Goal: Transaction & Acquisition: Book appointment/travel/reservation

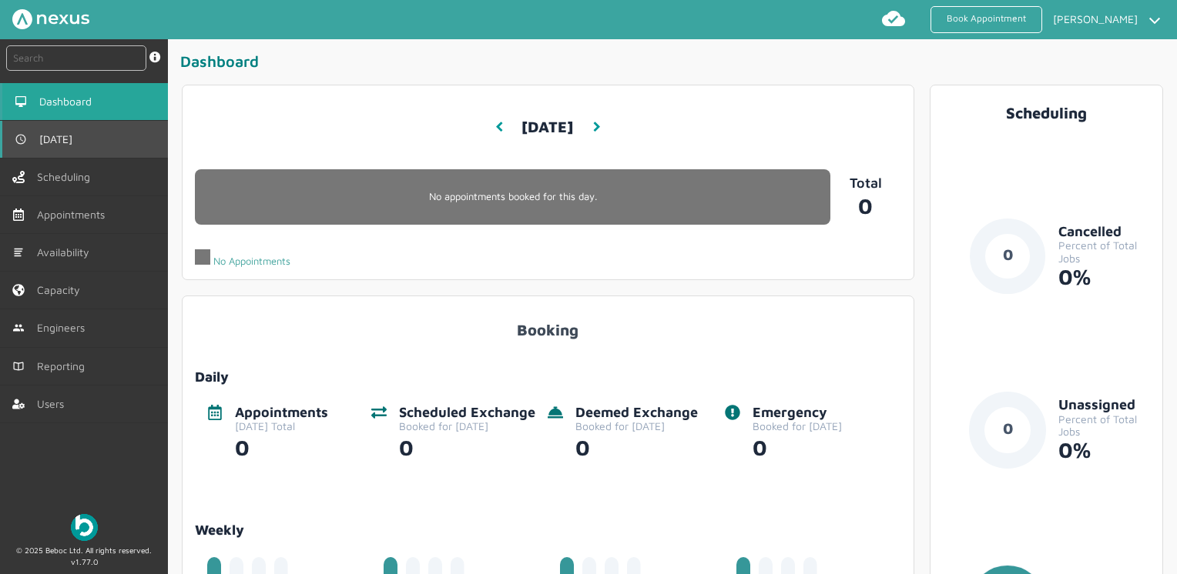
click at [125, 140] on link "[DATE]" at bounding box center [84, 139] width 168 height 37
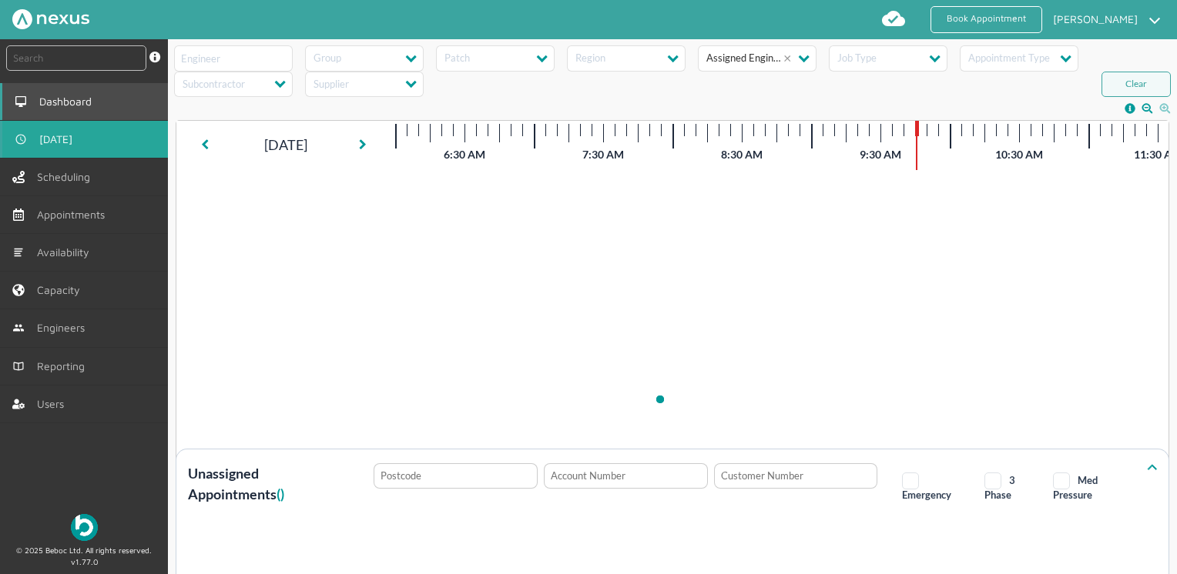
drag, startPoint x: 122, startPoint y: 105, endPoint x: 150, endPoint y: 110, distance: 29.0
click at [122, 104] on link "Dashboard" at bounding box center [84, 101] width 168 height 37
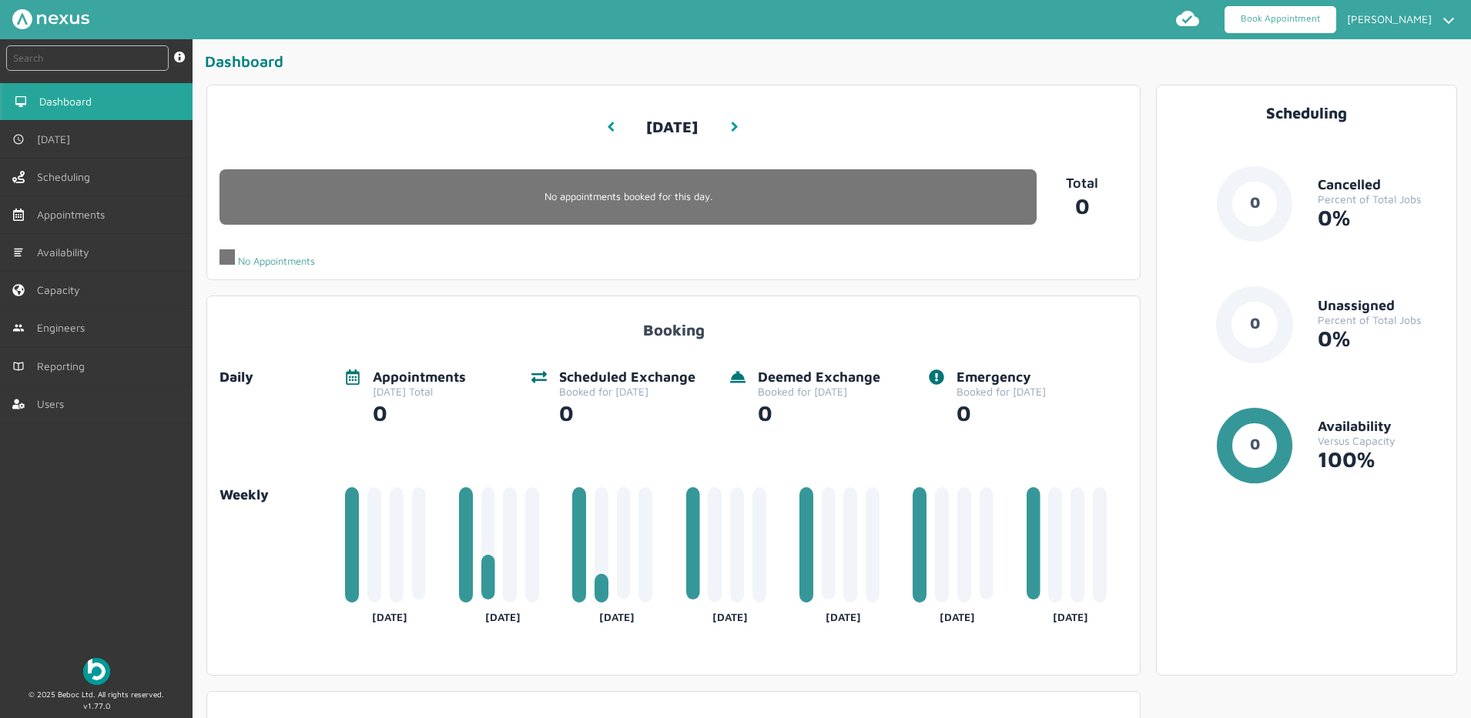
click at [1176, 17] on link "Book Appointment" at bounding box center [1280, 19] width 112 height 27
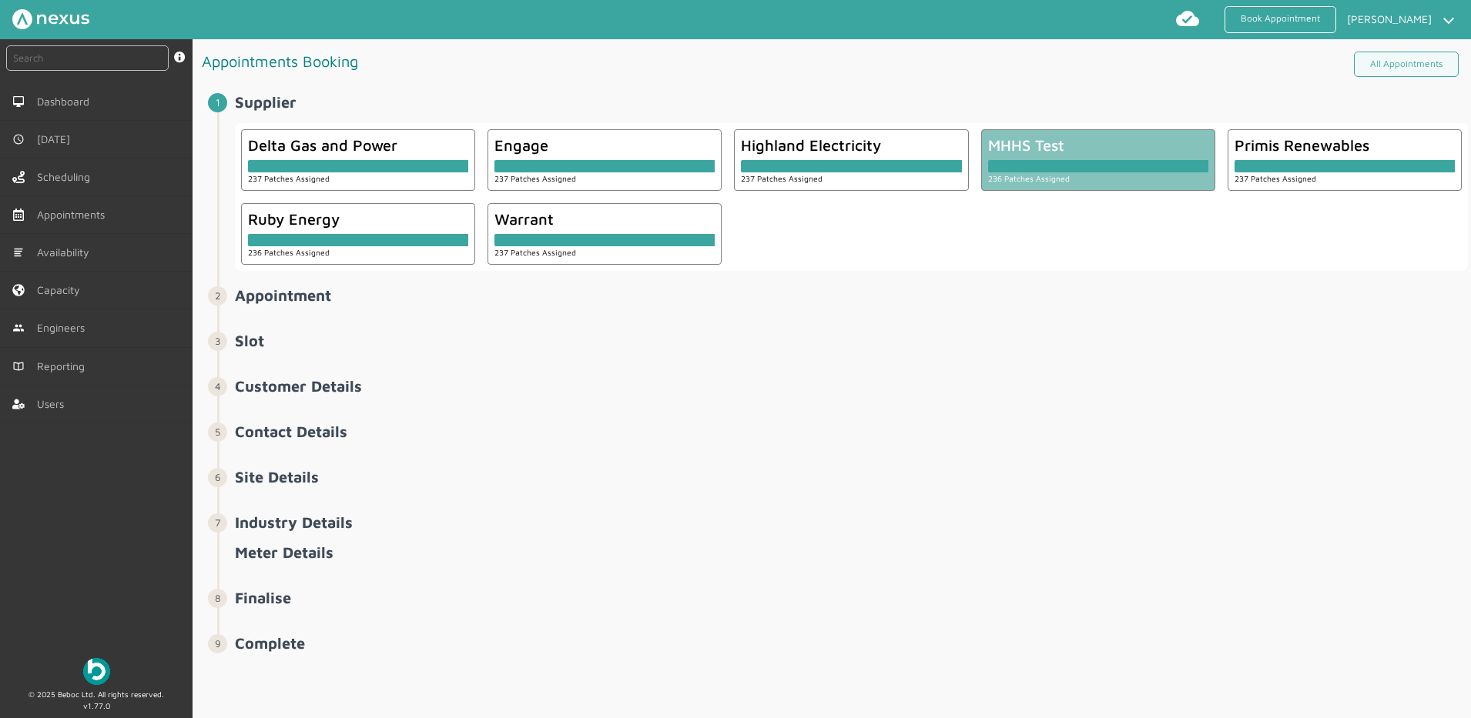
click at [1016, 161] on div at bounding box center [1098, 166] width 220 height 12
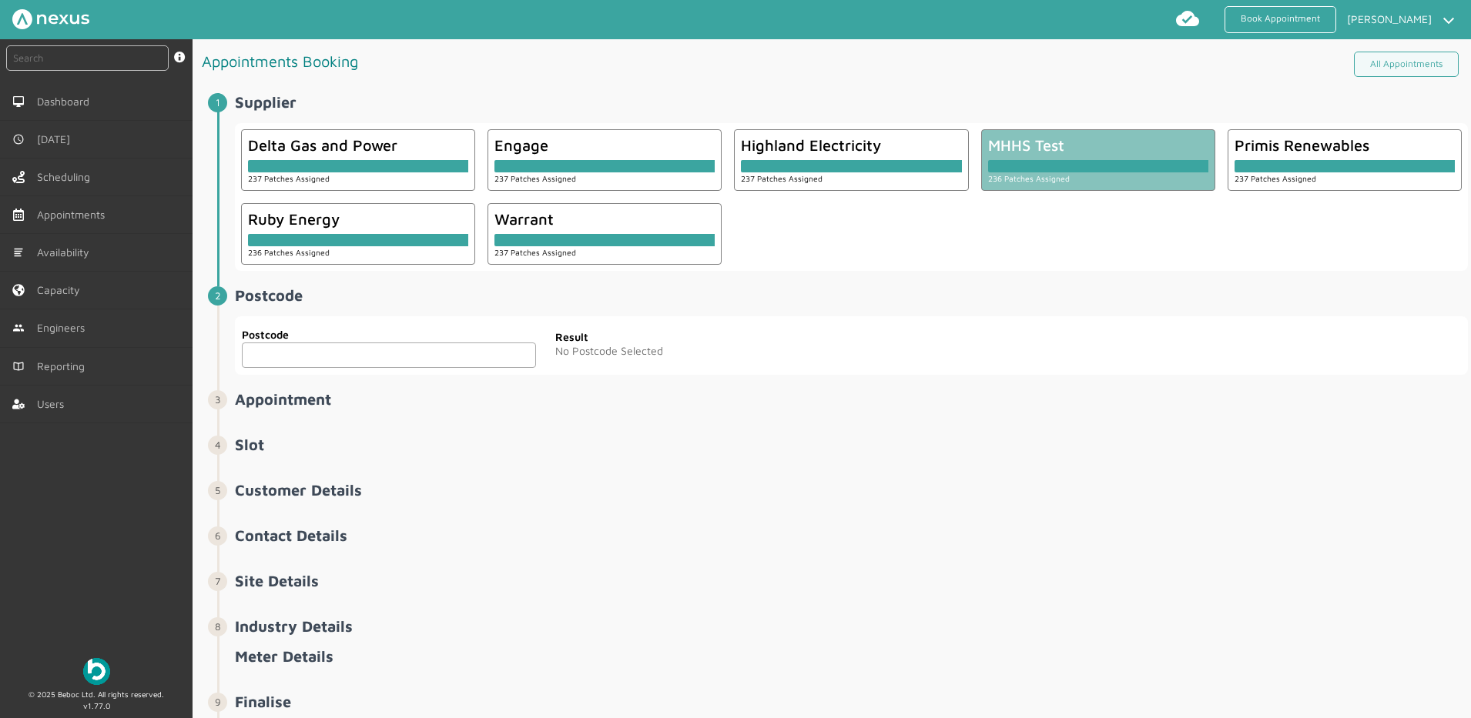
click at [328, 364] on input "text" at bounding box center [389, 355] width 294 height 25
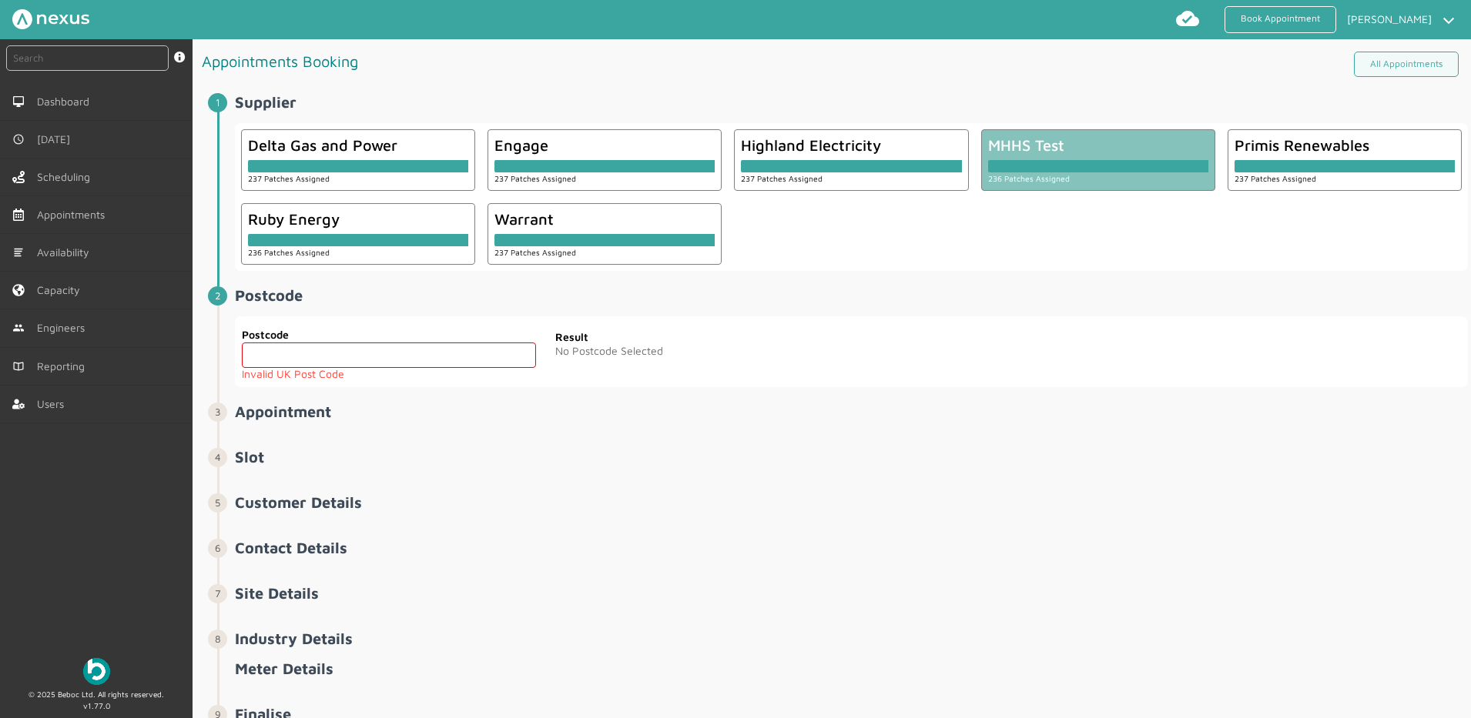
click at [798, 363] on div "Result No Postcode Selected" at bounding box center [697, 343] width 296 height 41
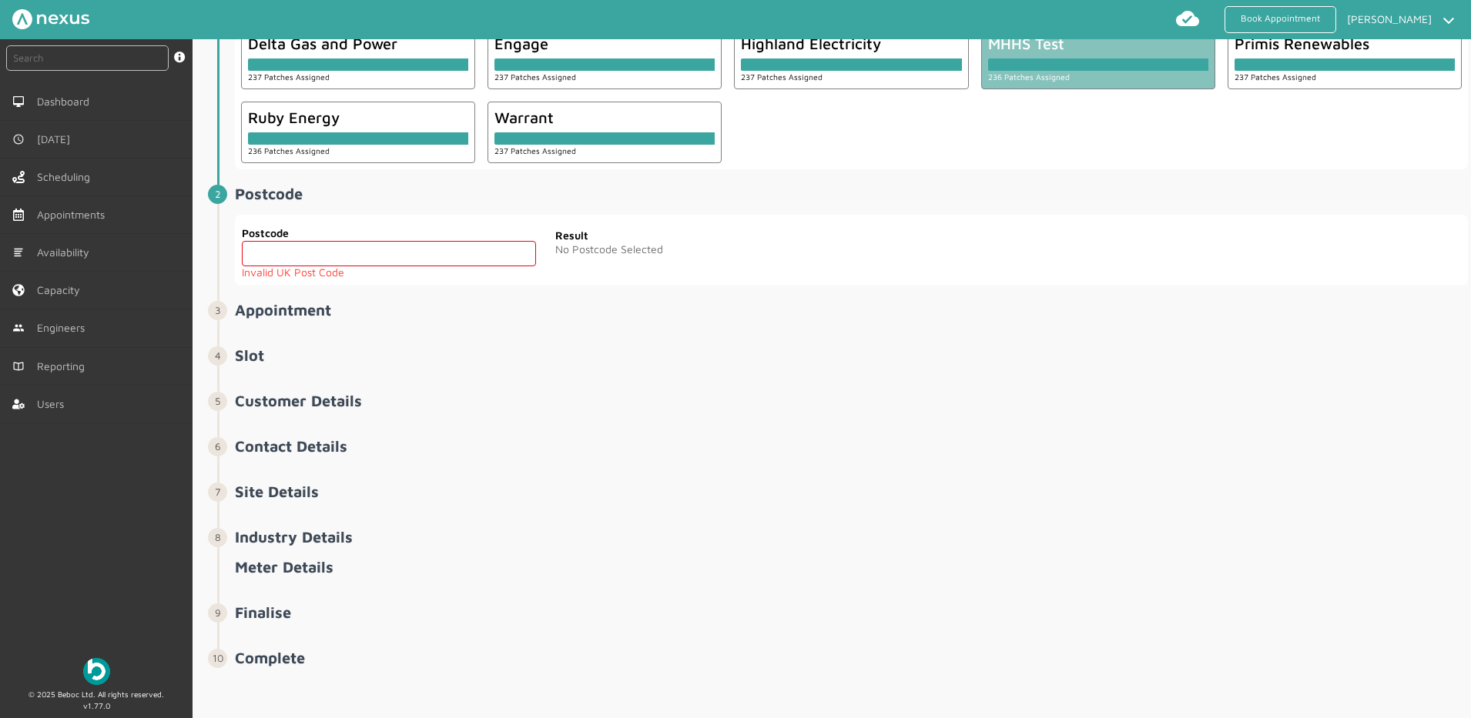
scroll to position [102, 0]
click at [355, 263] on input "text" at bounding box center [389, 252] width 294 height 25
click at [77, 288] on span "Capacity" at bounding box center [63, 290] width 49 height 12
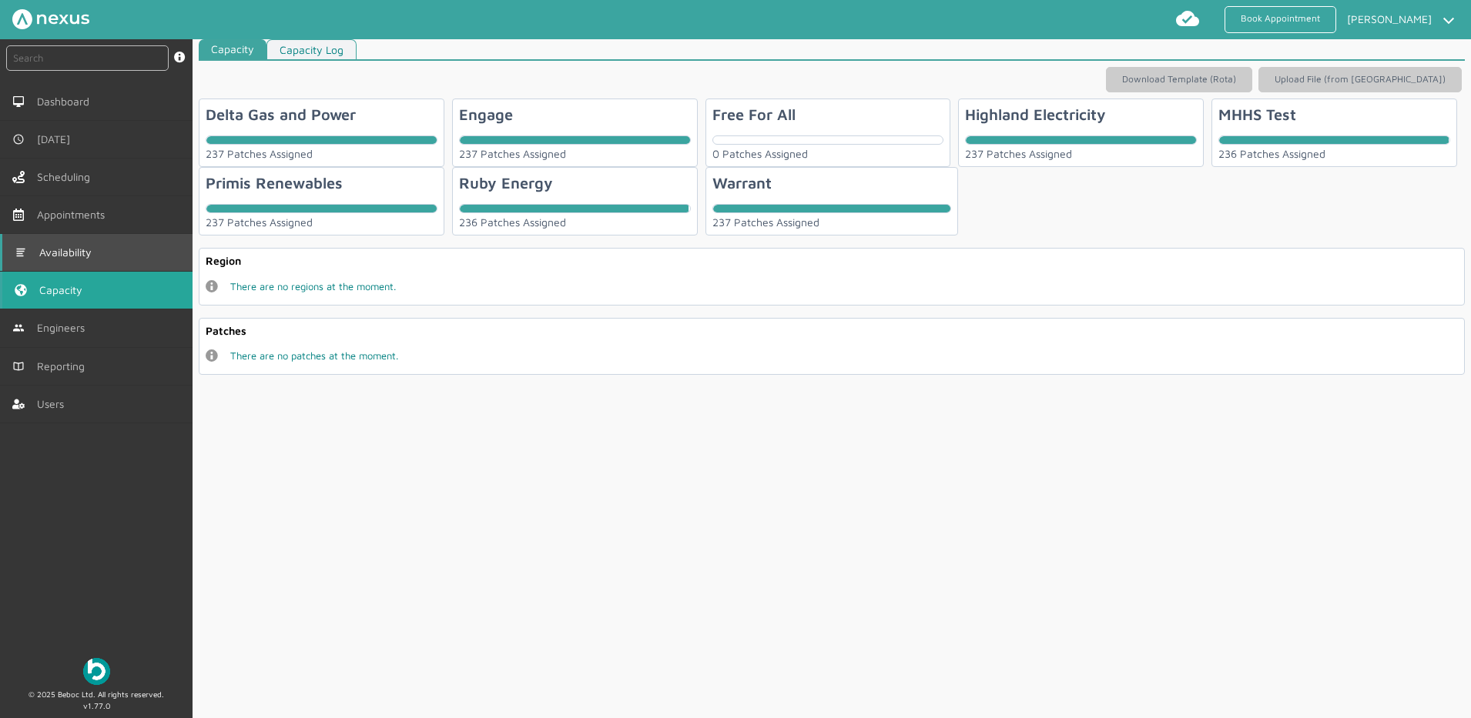
click at [87, 252] on span "Availability" at bounding box center [68, 252] width 59 height 12
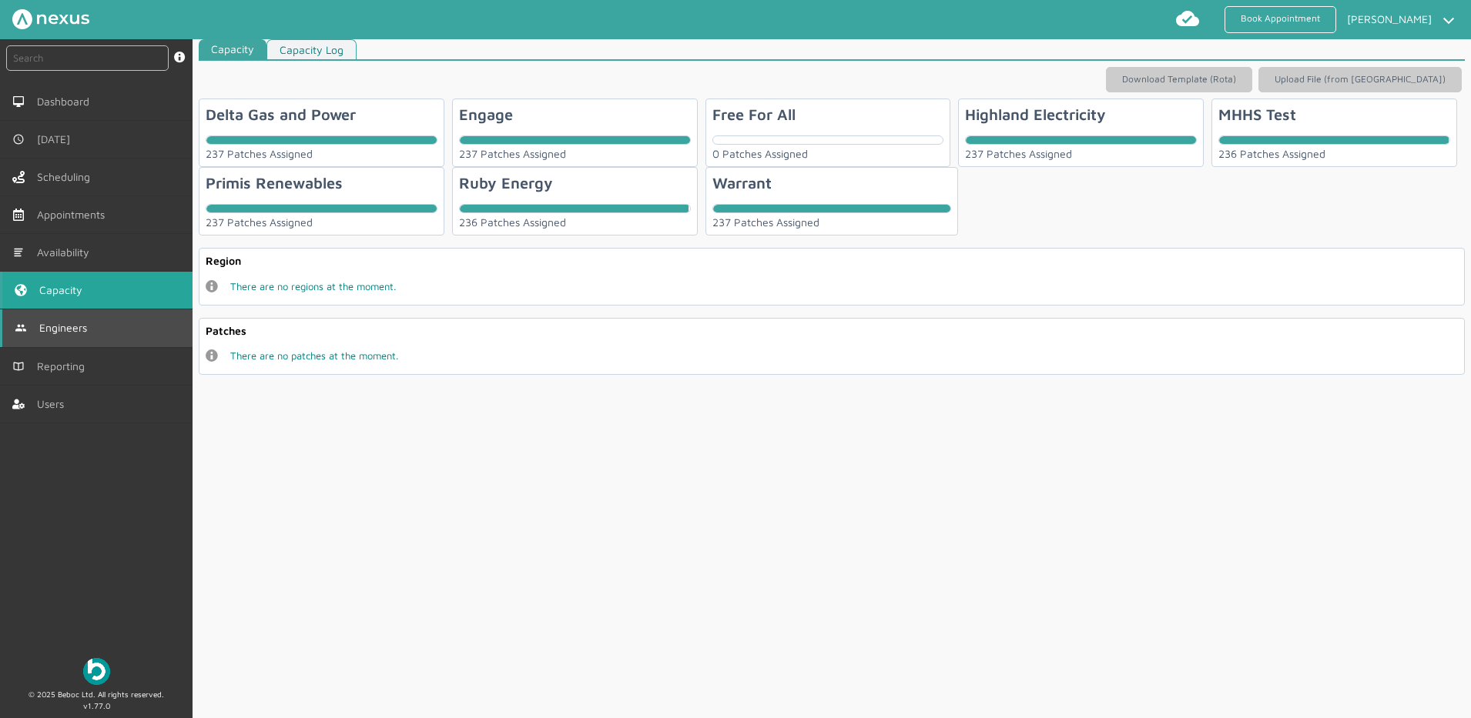
scroll to position [39, 0]
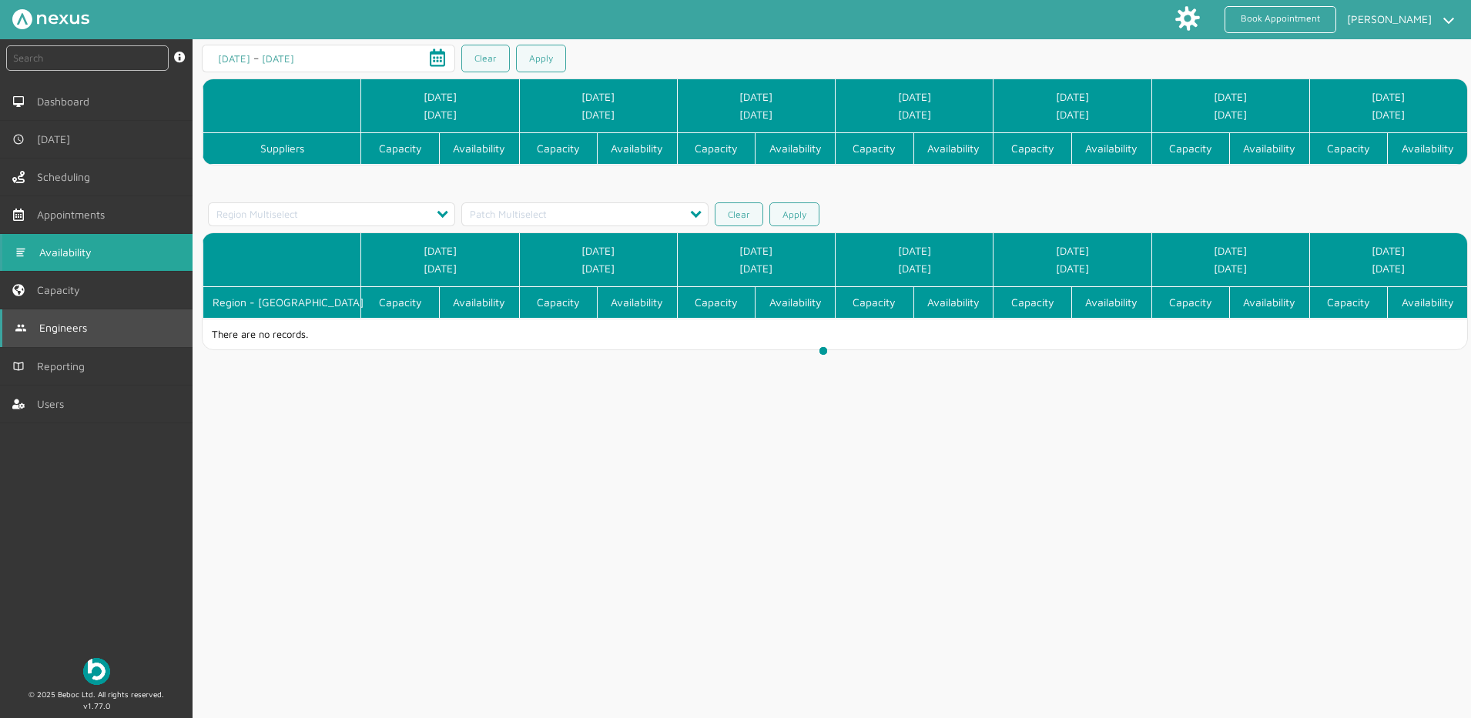
click at [82, 330] on span "Engineers" at bounding box center [66, 328] width 54 height 12
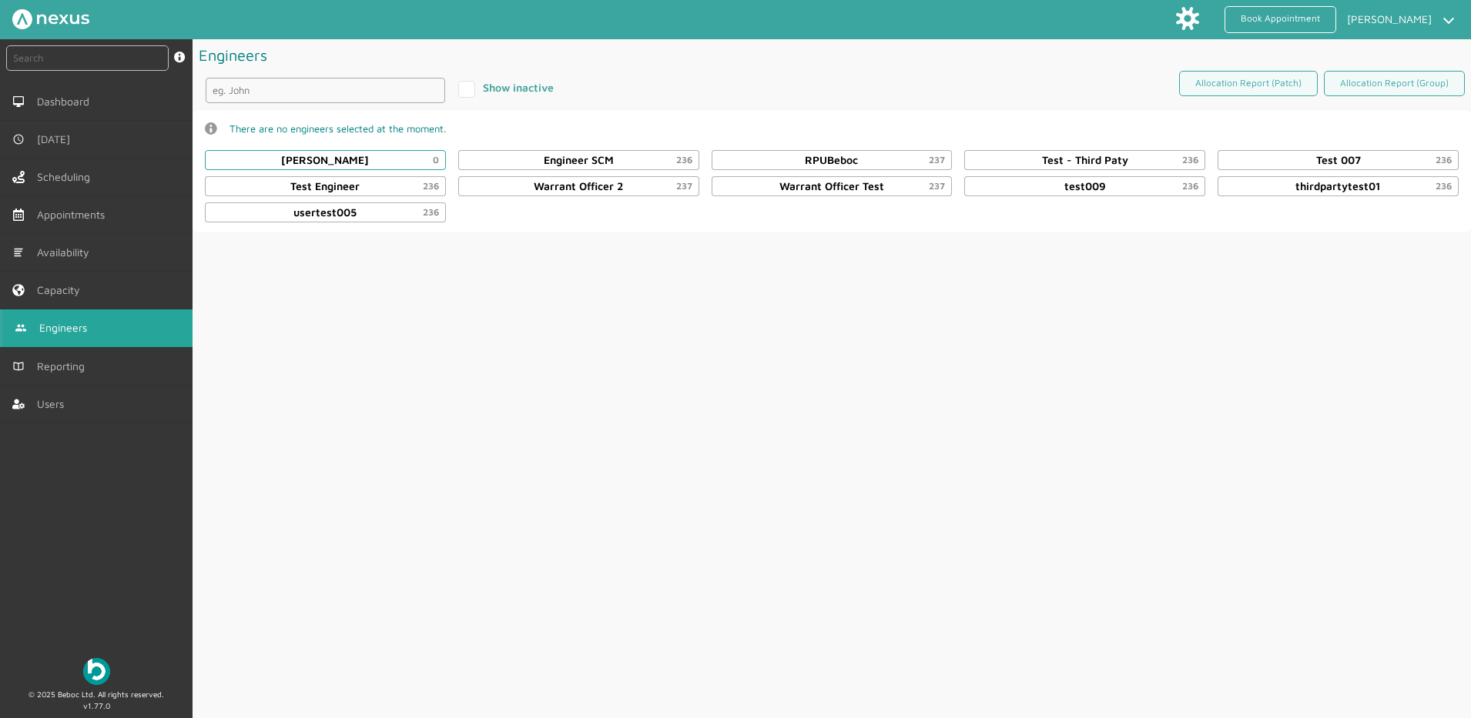
click at [302, 164] on div "Daniel Metcalfe 0" at bounding box center [325, 160] width 88 height 12
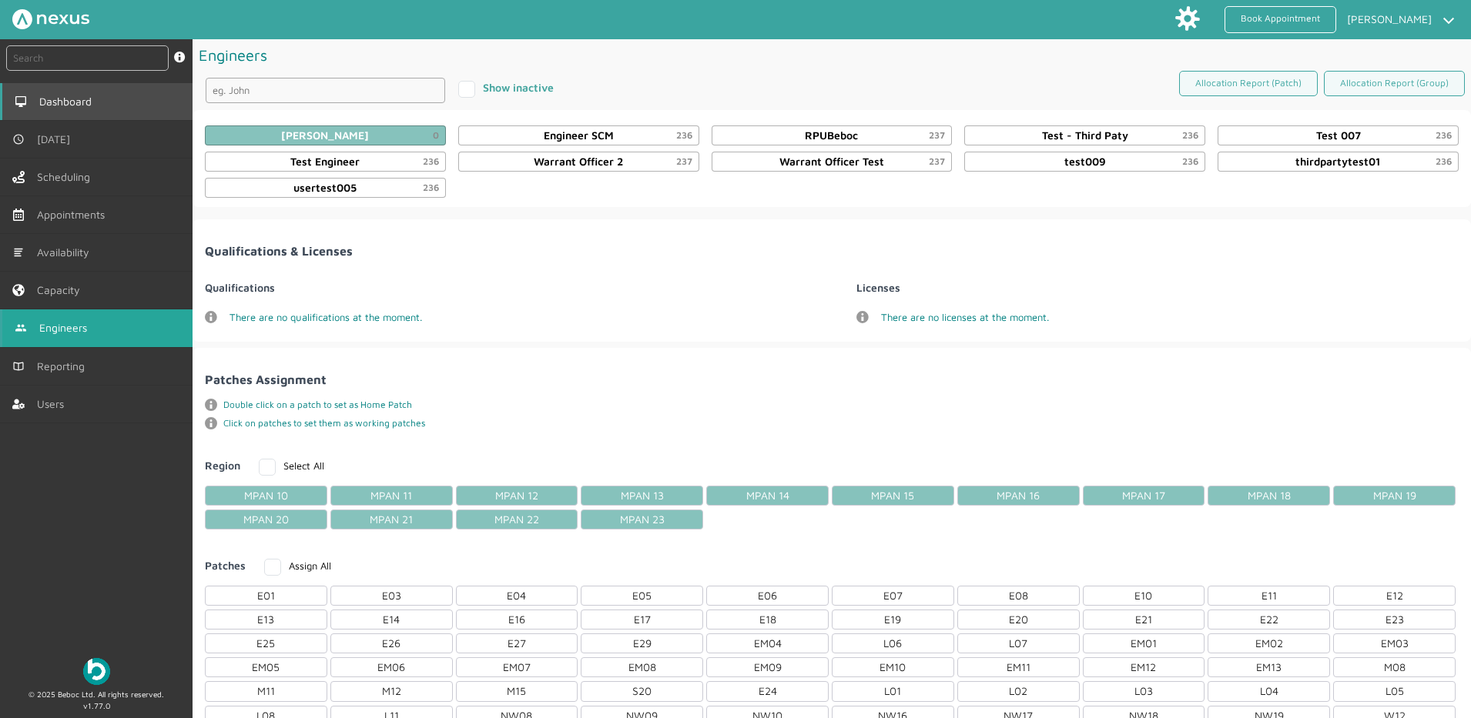
click at [102, 112] on link "Dashboard" at bounding box center [96, 101] width 193 height 37
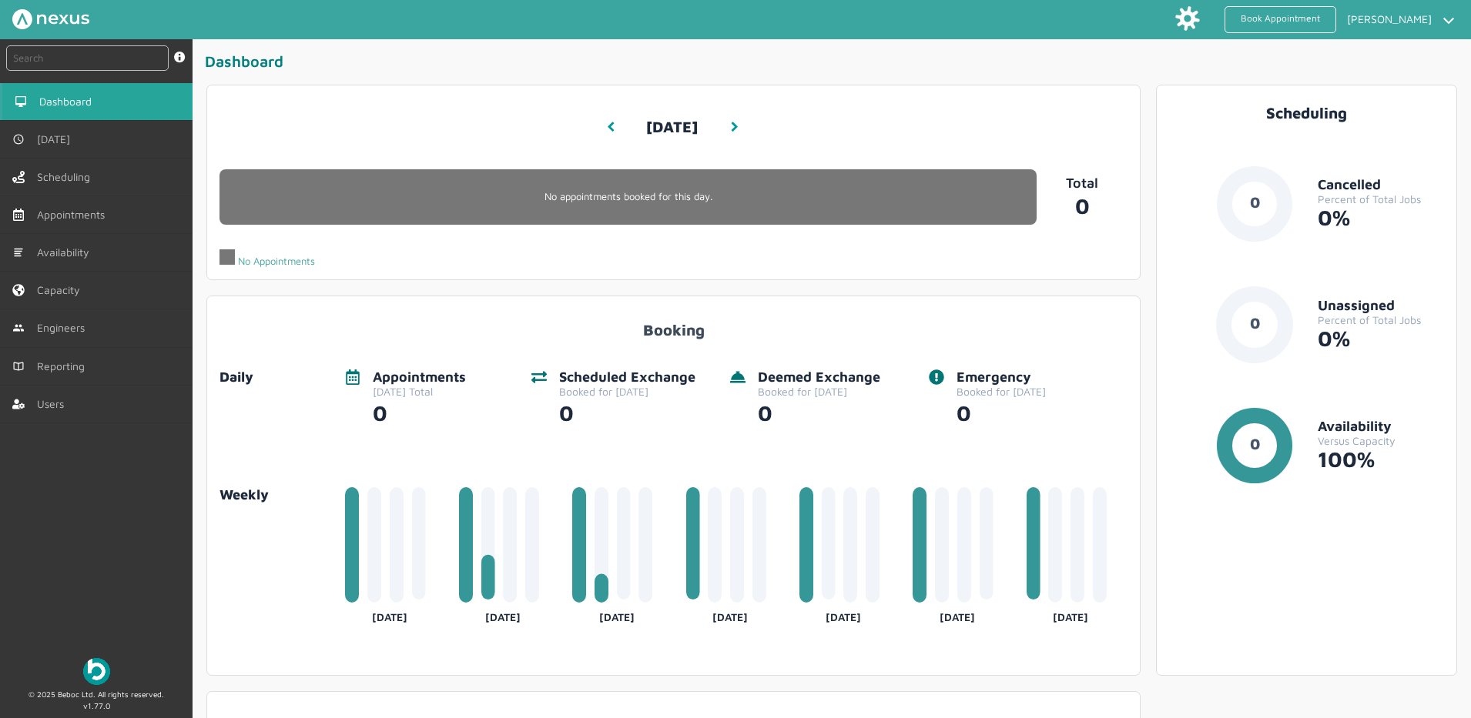
click at [393, 574] on div "Booking Daily Appointments Today's Total 0 Scheduled Exchange Booked for today …" at bounding box center [673, 486] width 949 height 396
click at [80, 300] on link "Capacity" at bounding box center [96, 290] width 193 height 37
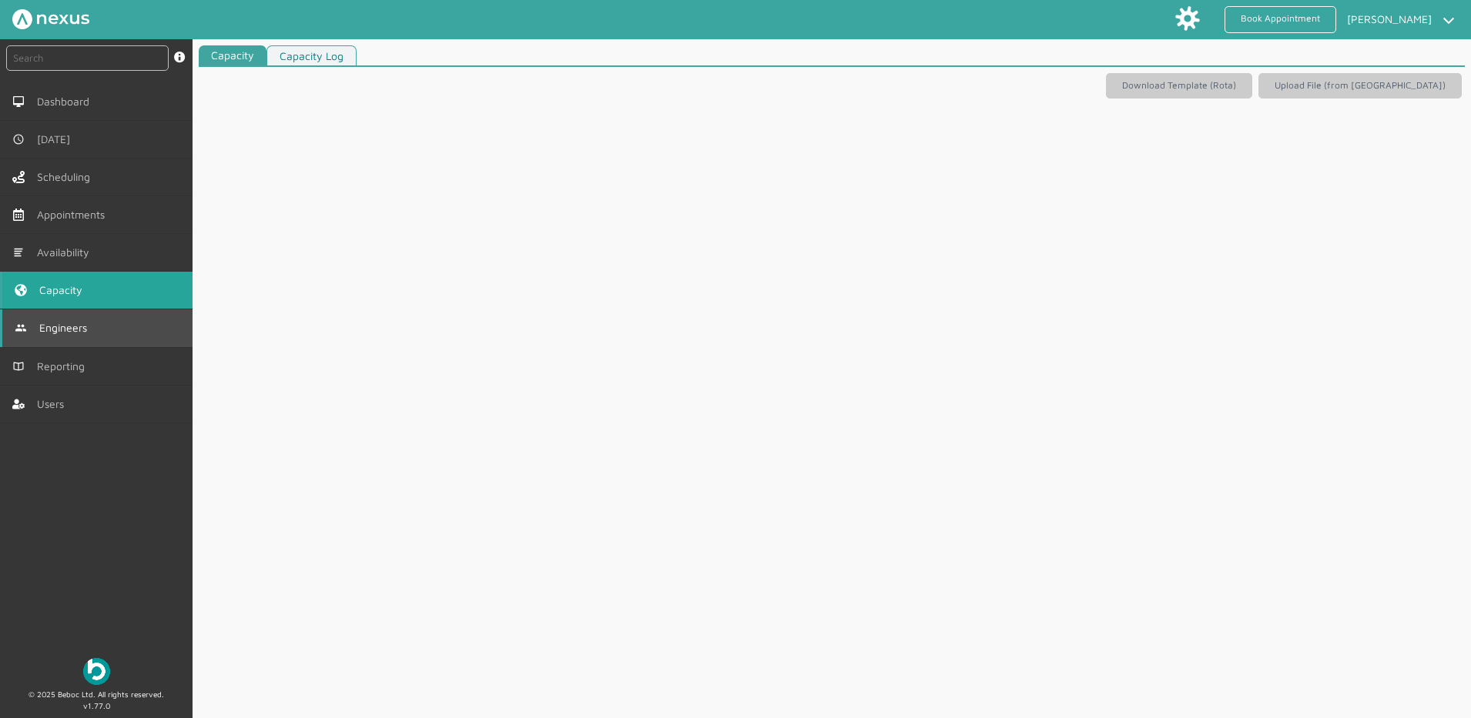
click at [83, 340] on link "Engineers" at bounding box center [96, 328] width 193 height 37
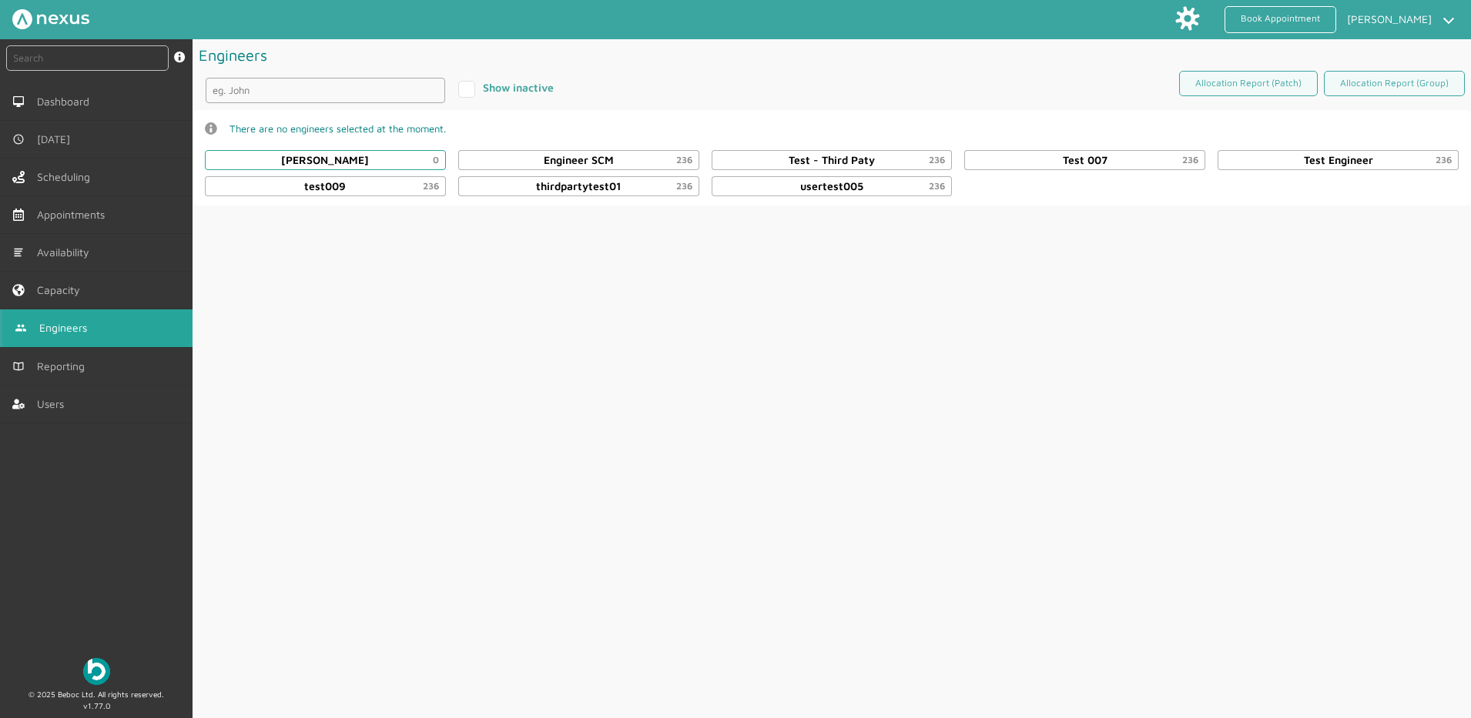
click at [350, 163] on div "Daniel Metcalfe 0" at bounding box center [325, 160] width 88 height 12
click at [254, 350] on div "Engineers Show inactive Allocation Report (Patch) Allocation Report (Group) inf…" at bounding box center [832, 379] width 1278 height 680
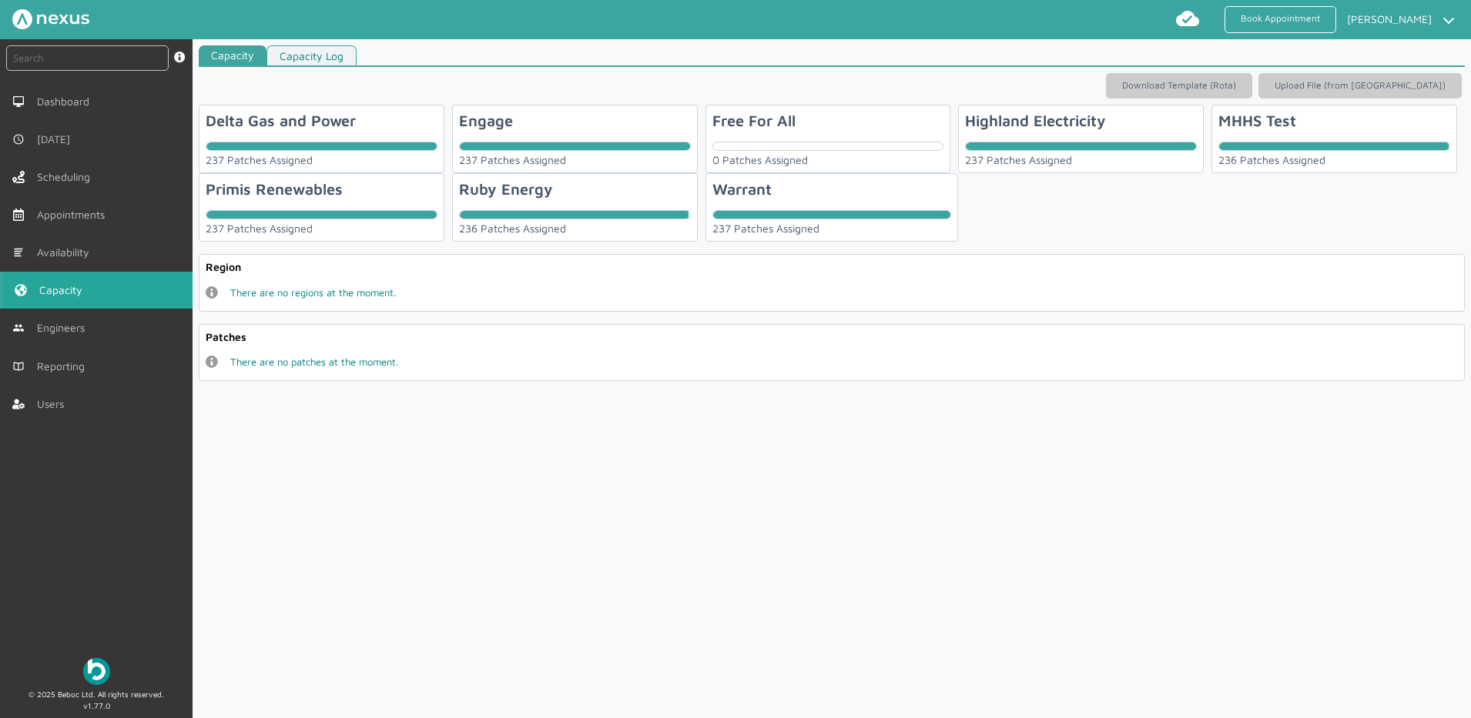
click at [70, 15] on img at bounding box center [50, 19] width 77 height 20
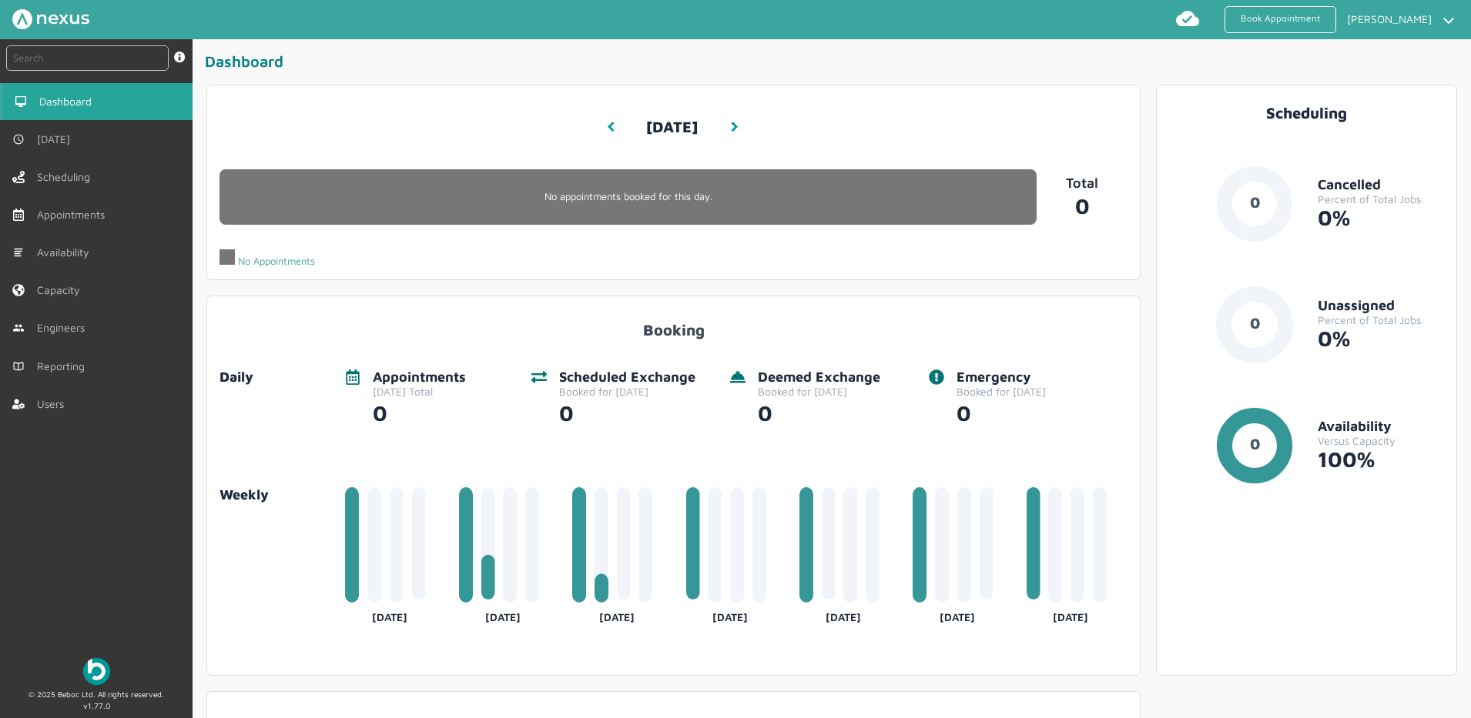
click at [445, 658] on div "Booking Daily Appointments [DATE] Total 0 Scheduled Exchange Booked for [DATE] …" at bounding box center [673, 486] width 908 height 354
click at [1278, 22] on link "Book Appointment" at bounding box center [1280, 19] width 112 height 27
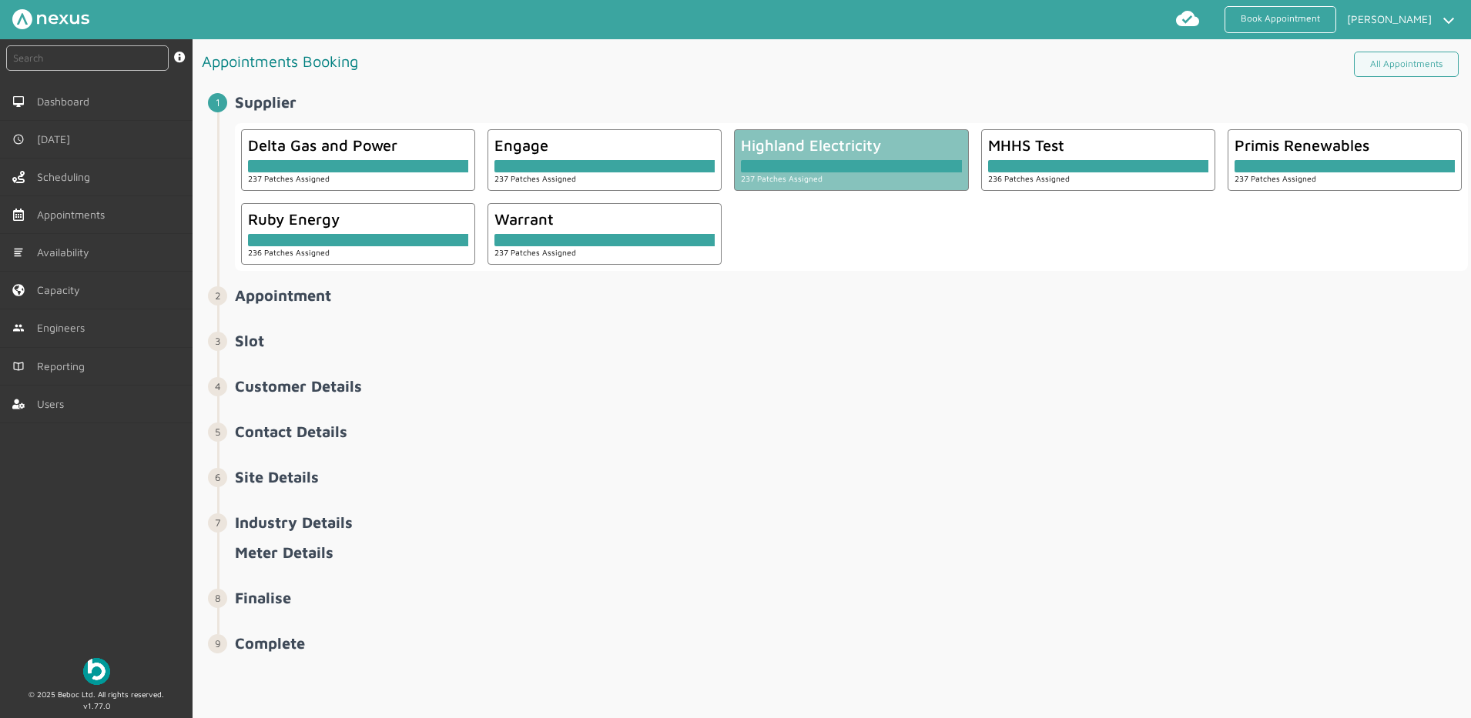
click at [814, 164] on div at bounding box center [851, 166] width 220 height 12
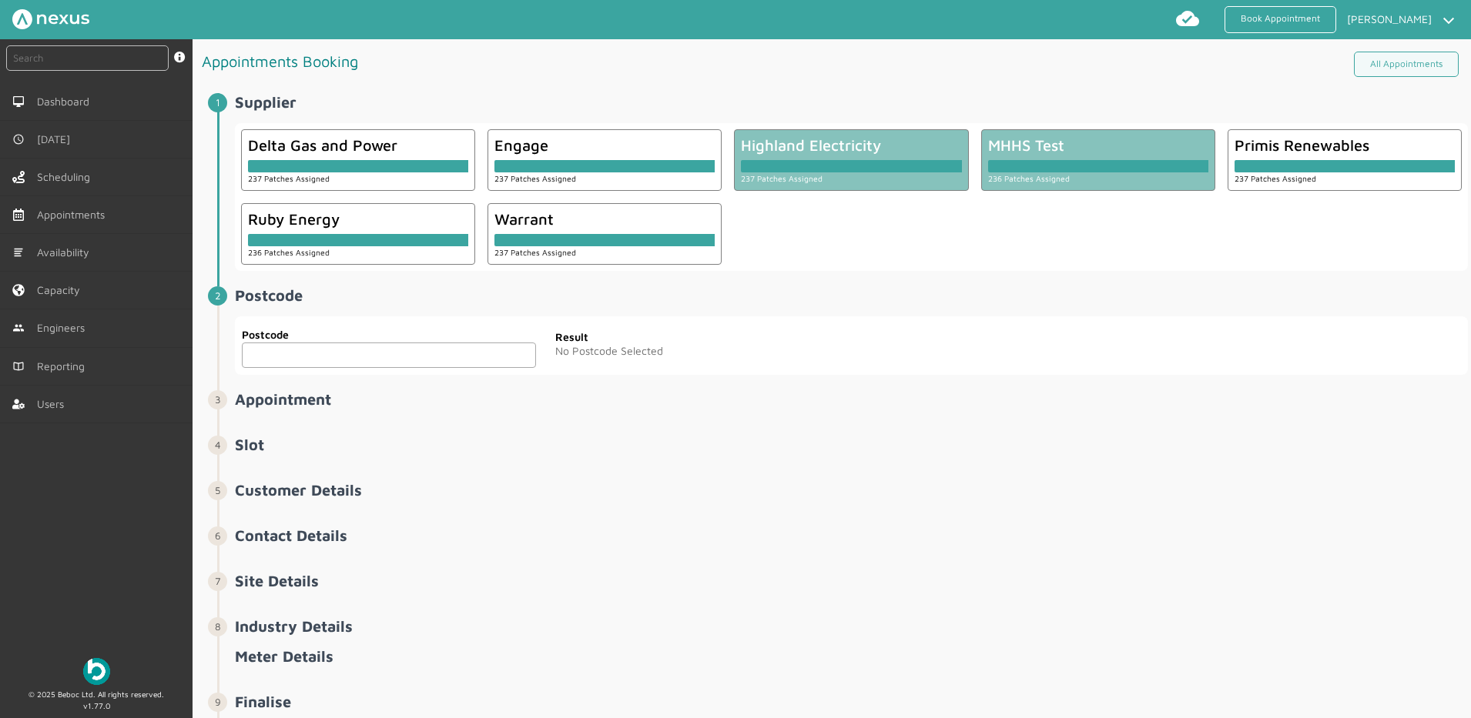
click at [1024, 171] on div at bounding box center [1098, 166] width 220 height 12
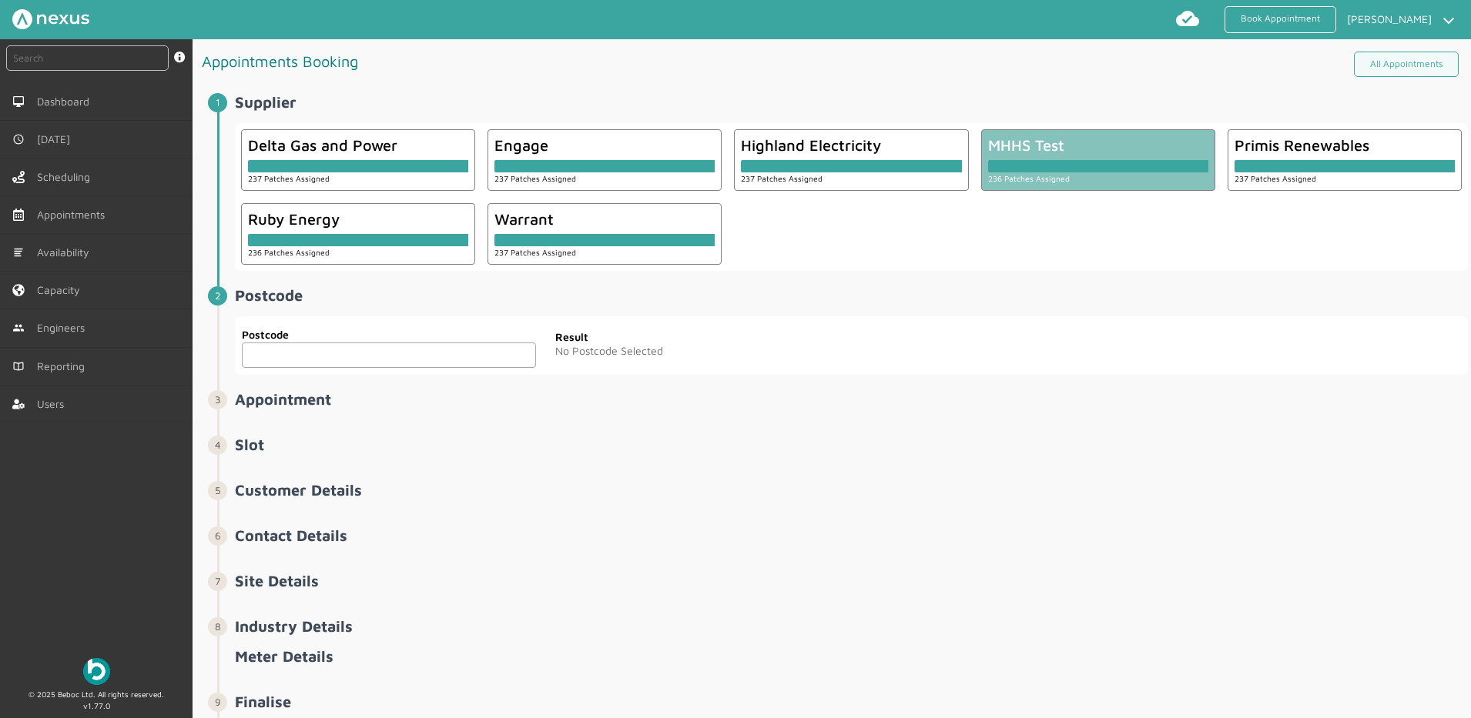
click at [444, 359] on input "text" at bounding box center [389, 355] width 294 height 25
click at [929, 568] on li "Contact Details" at bounding box center [842, 549] width 1251 height 45
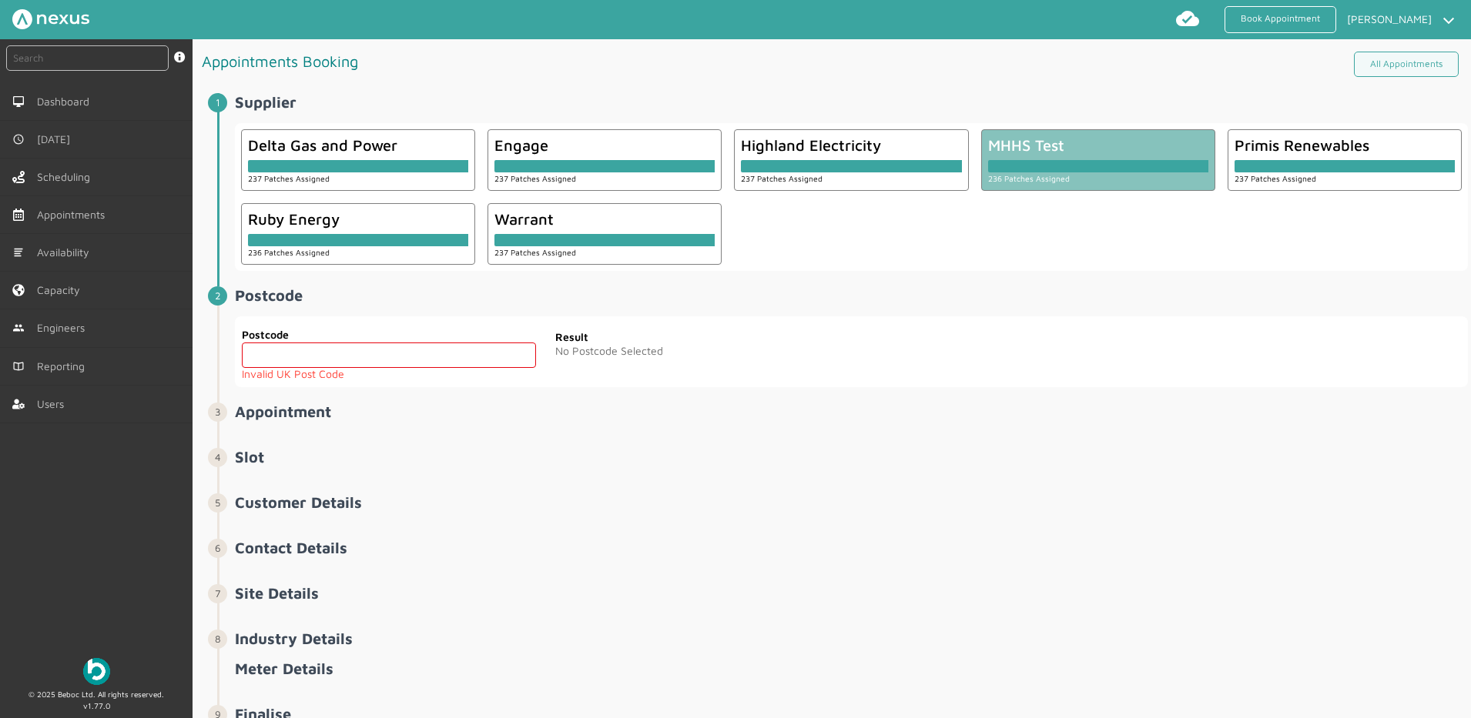
click at [447, 356] on input "text" at bounding box center [389, 355] width 294 height 25
paste input "PR7 6TE"
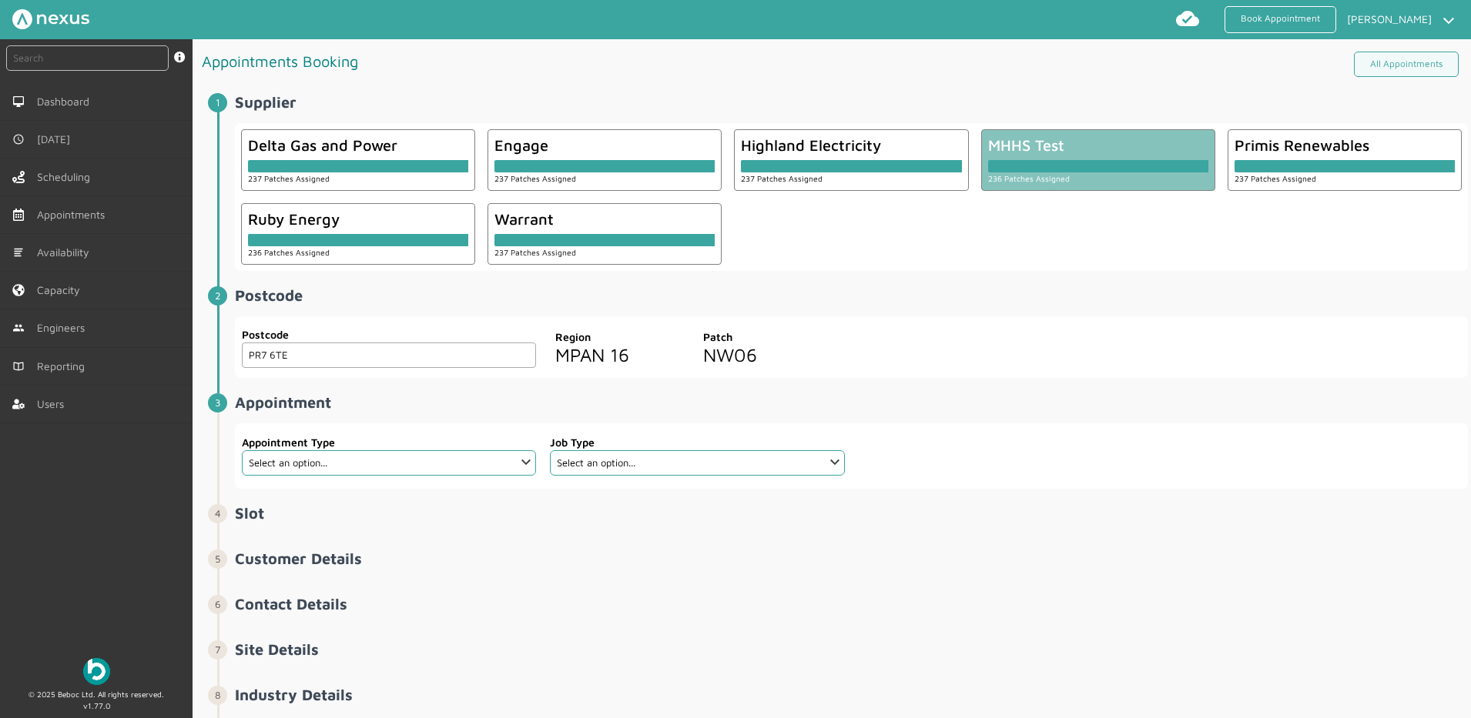
type input "PR7 6TE"
click at [460, 459] on select "Select an option... Additional Work Check Meter Electric Vehicle Emergency Exch…" at bounding box center [389, 462] width 294 height 25
click at [242, 450] on select "Select an option... Additional Work Check Meter Electric Vehicle Emergency Exch…" at bounding box center [389, 462] width 294 height 25
click at [618, 473] on select "Select an option... Cold Call Meter Accuracy Test" at bounding box center [697, 462] width 294 height 25
click at [633, 422] on span "Appointment ️️️ Appointment Type Select an option... Additional Work Check Mete…" at bounding box center [851, 440] width 1233 height 95
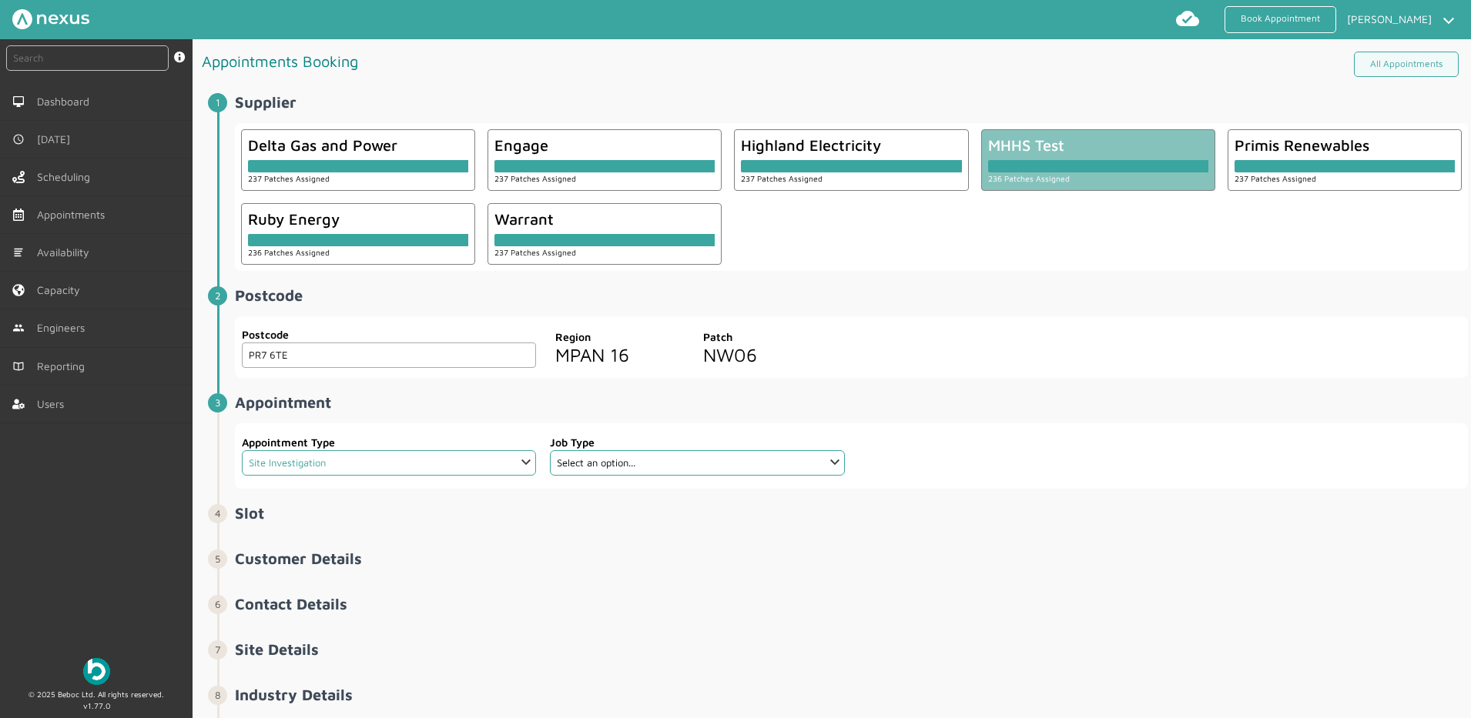
click at [436, 464] on select "Select an option... Additional Work Check Meter Electric Vehicle Emergency Exch…" at bounding box center [389, 462] width 294 height 25
click at [242, 450] on select "Select an option... Additional Work Check Meter Electric Vehicle Emergency Exch…" at bounding box center [389, 462] width 294 height 25
click at [447, 475] on select "Select an option... Additional Work Check Meter Electric Vehicle Emergency Exch…" at bounding box center [389, 462] width 294 height 25
select select "14: 5e6b4c2e4fc5f2587355e76f"
click at [242, 450] on select "Select an option... Additional Work Check Meter Electric Vehicle Emergency Exch…" at bounding box center [389, 462] width 294 height 25
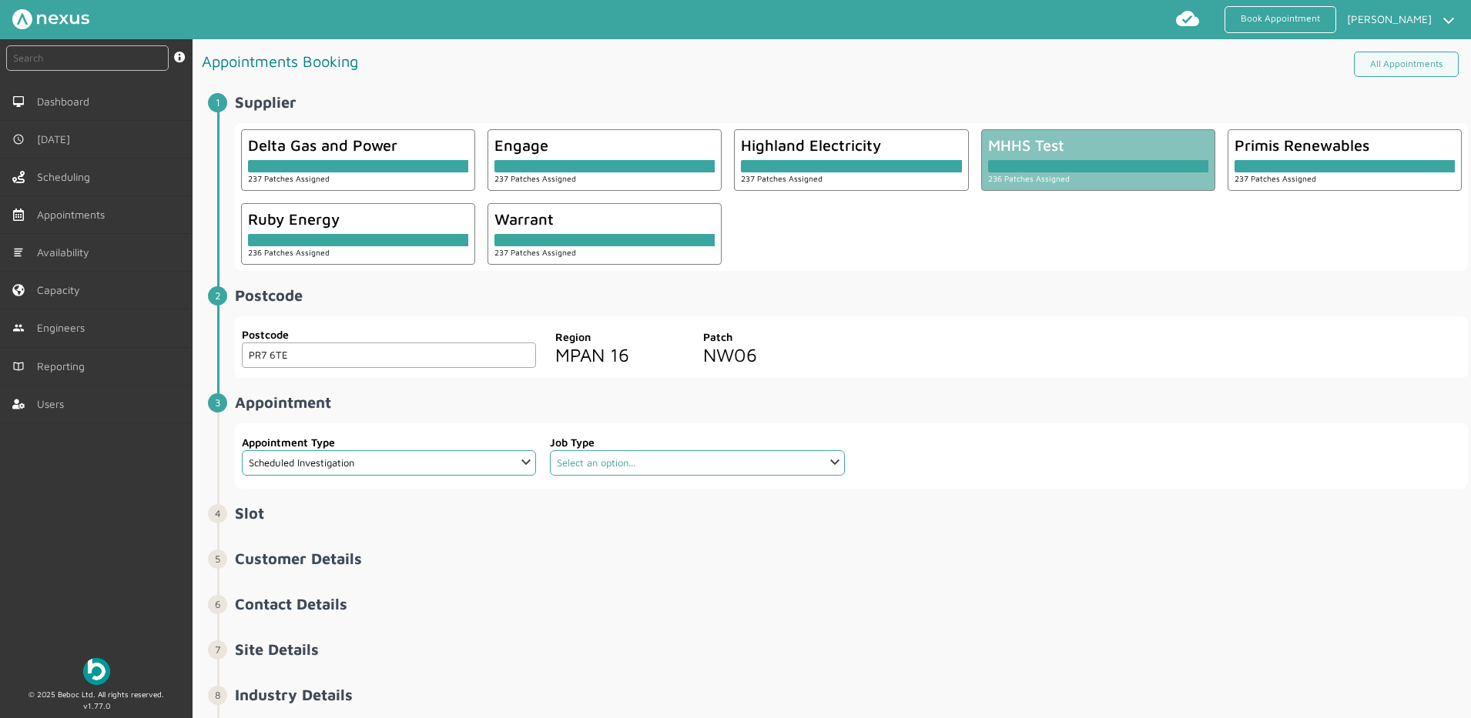
click at [657, 455] on select "Select an option... De-energise De-energise / Energise Smart De-energise / Ener…" at bounding box center [697, 462] width 294 height 25
click at [772, 401] on h2 "Appointment ️️️" at bounding box center [851, 402] width 1233 height 18
click at [19, 413] on link "Users" at bounding box center [96, 404] width 193 height 37
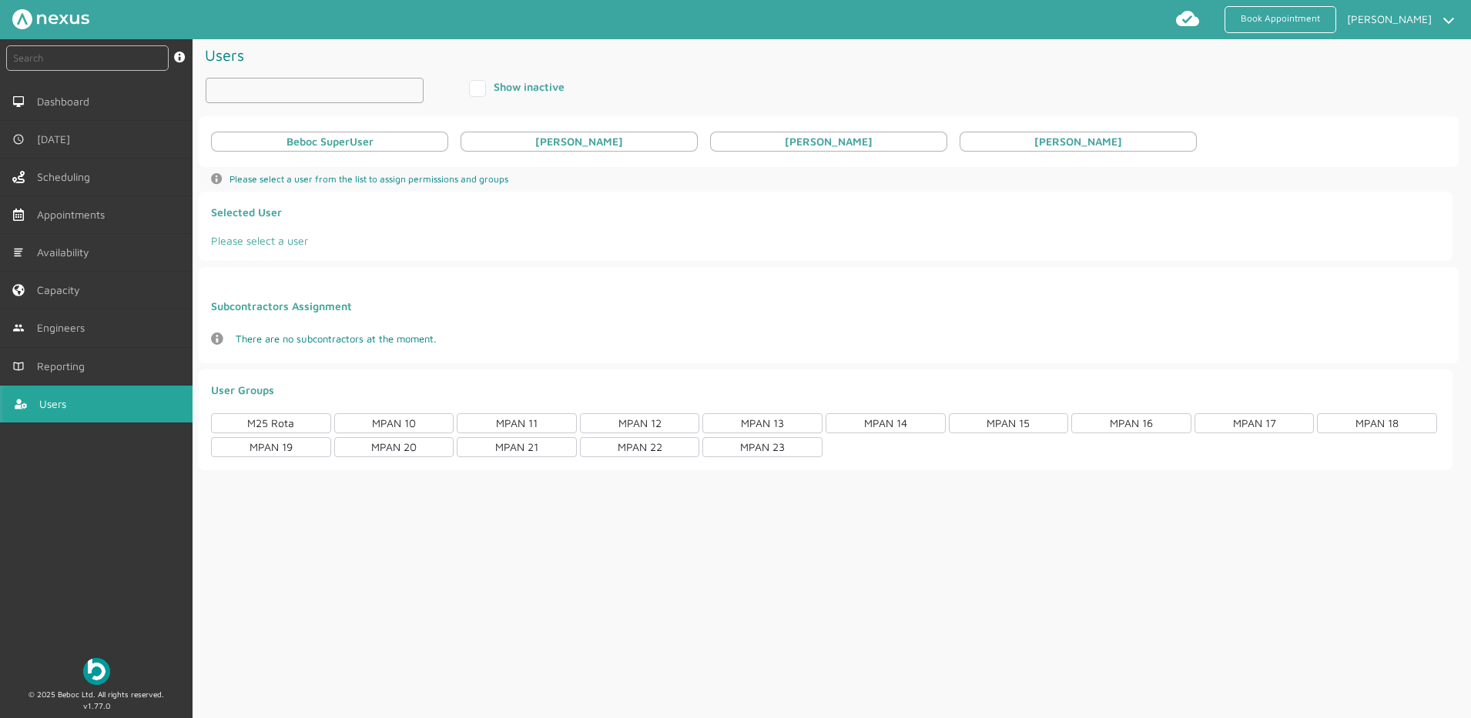
click at [274, 92] on input "text" at bounding box center [315, 90] width 218 height 25
click at [778, 136] on div "[PERSON_NAME]" at bounding box center [828, 142] width 237 height 20
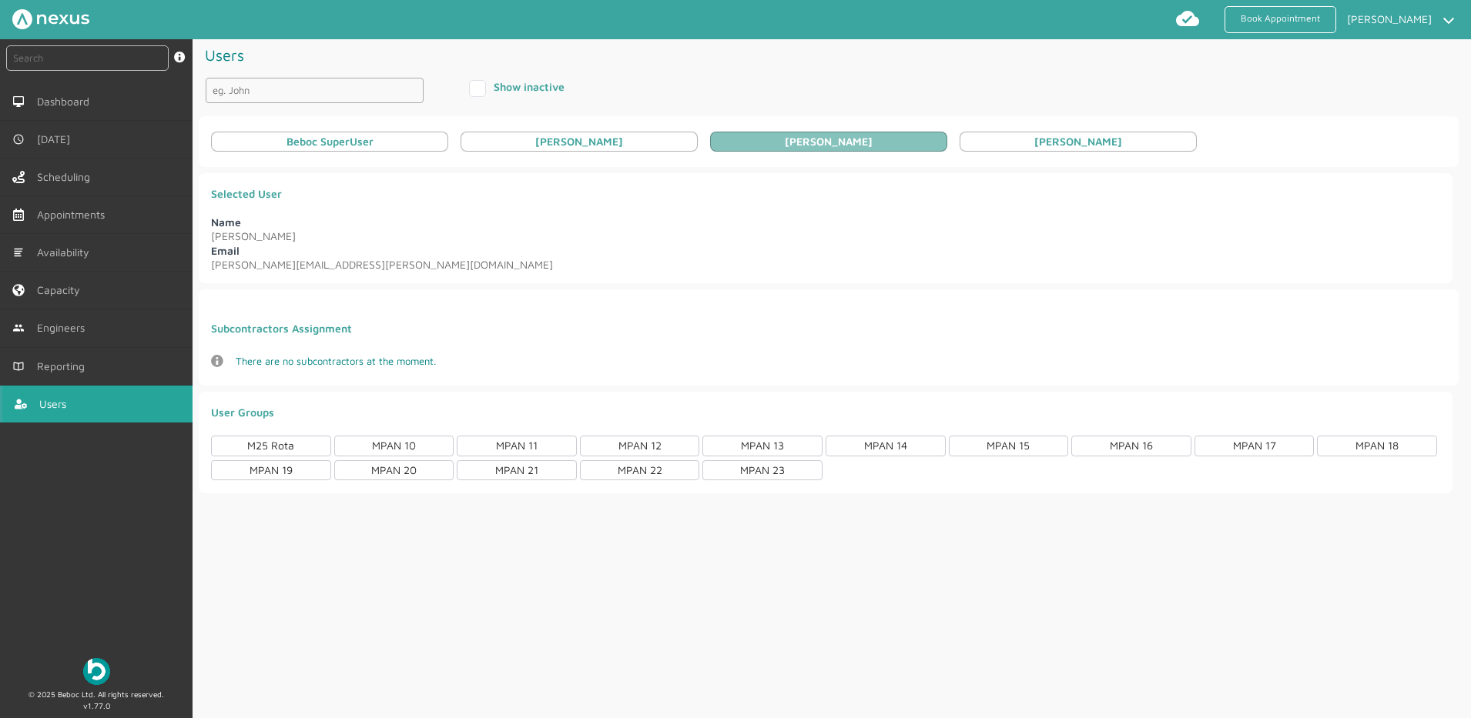
click at [314, 362] on span "There are no subcontractors at the moment." at bounding box center [336, 361] width 200 height 12
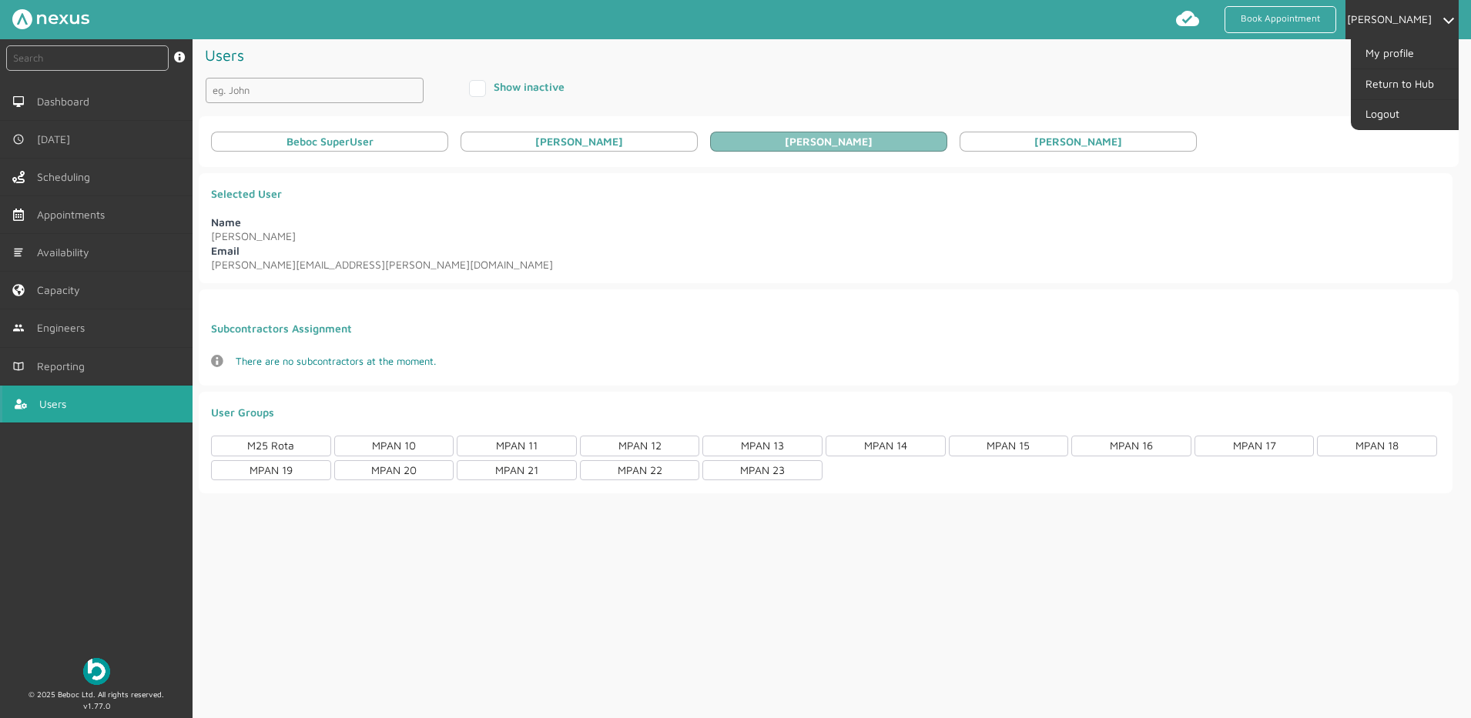
click at [1360, 25] on li "[PERSON_NAME] My profile Return to Hub Logout" at bounding box center [1401, 19] width 113 height 39
click at [1357, 28] on li "[PERSON_NAME] My profile Return to Hub Logout" at bounding box center [1401, 19] width 113 height 39
click at [1369, 80] on link "Return to Hub" at bounding box center [1405, 83] width 105 height 29
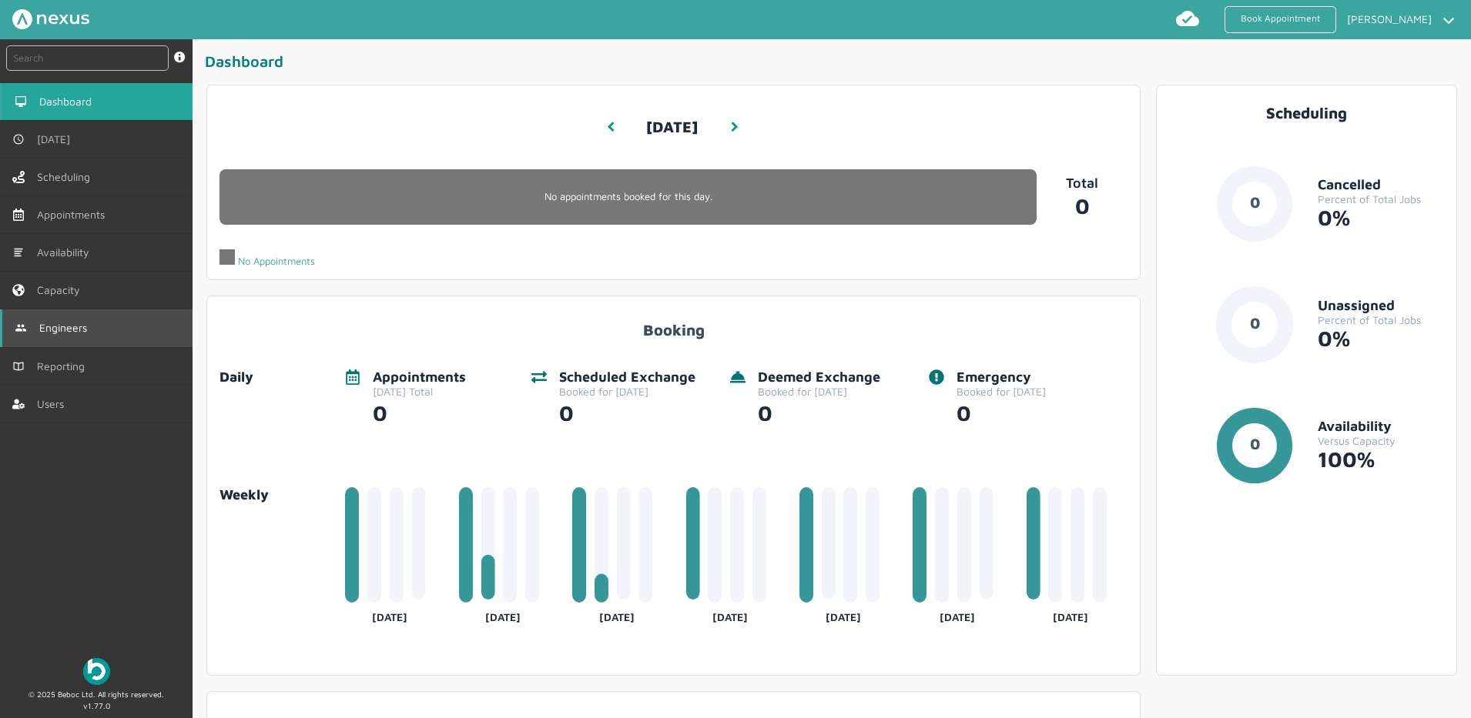
drag, startPoint x: 67, startPoint y: 319, endPoint x: 37, endPoint y: 330, distance: 31.9
click at [37, 330] on link "Engineers" at bounding box center [96, 328] width 193 height 37
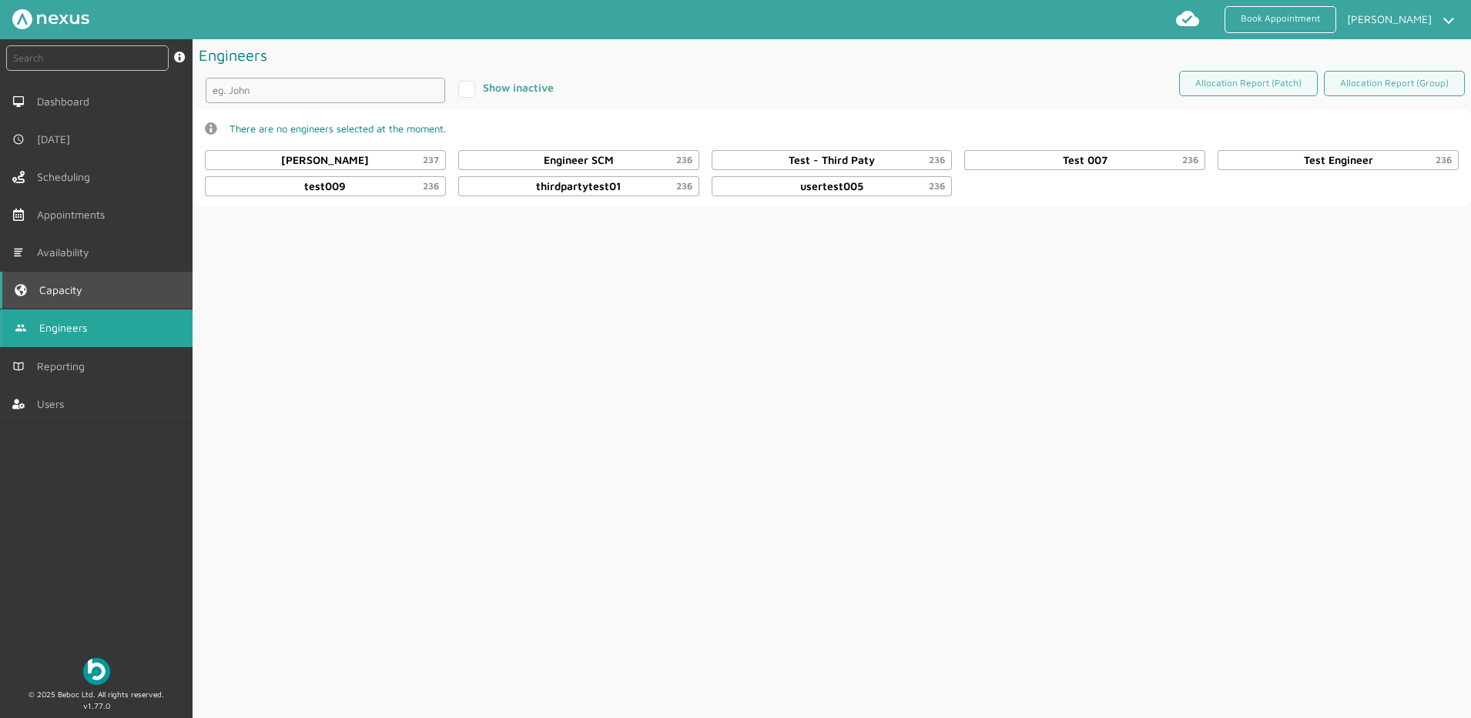
drag, startPoint x: 64, startPoint y: 287, endPoint x: 27, endPoint y: 282, distance: 37.4
click at [27, 282] on link "Capacity" at bounding box center [96, 290] width 193 height 37
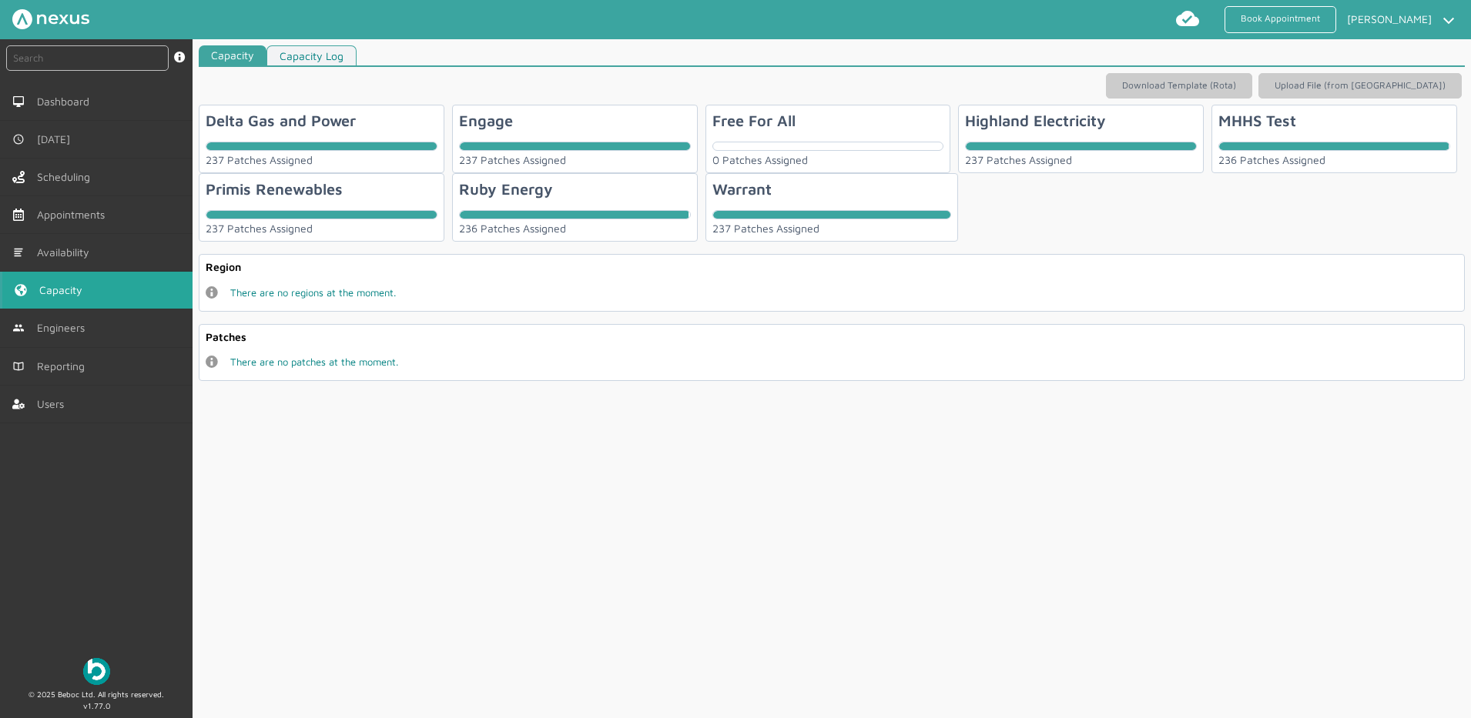
click at [996, 132] on div "Highland Electricity 237 Patches Assigned" at bounding box center [1081, 139] width 246 height 69
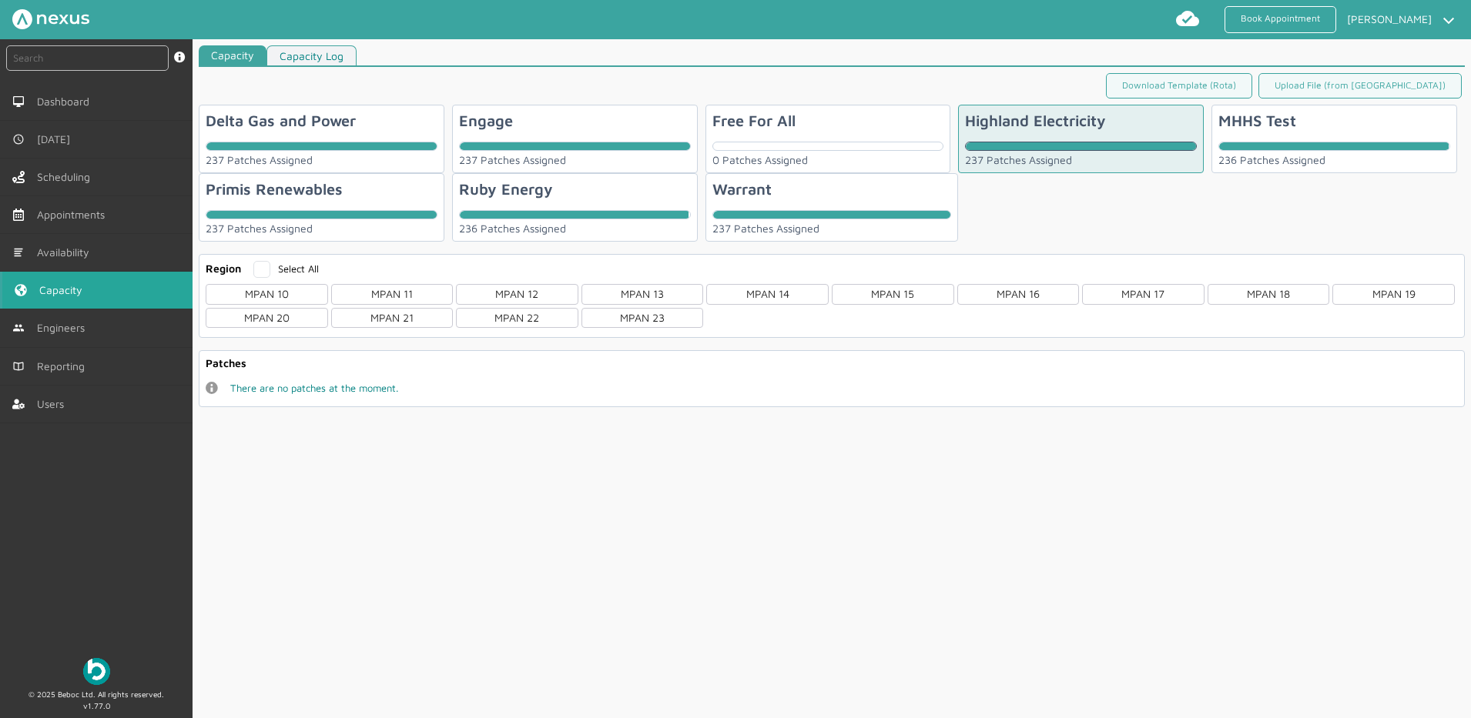
click at [913, 430] on div "Capacity Capacity Log Download Template (Rota) Upload File (from ROTA) Delta Ga…" at bounding box center [832, 385] width 1278 height 680
drag, startPoint x: 63, startPoint y: 345, endPoint x: 45, endPoint y: 330, distance: 23.6
drag, startPoint x: 45, startPoint y: 330, endPoint x: 28, endPoint y: 322, distance: 18.3
click at [28, 322] on link "Engineers" at bounding box center [96, 328] width 193 height 37
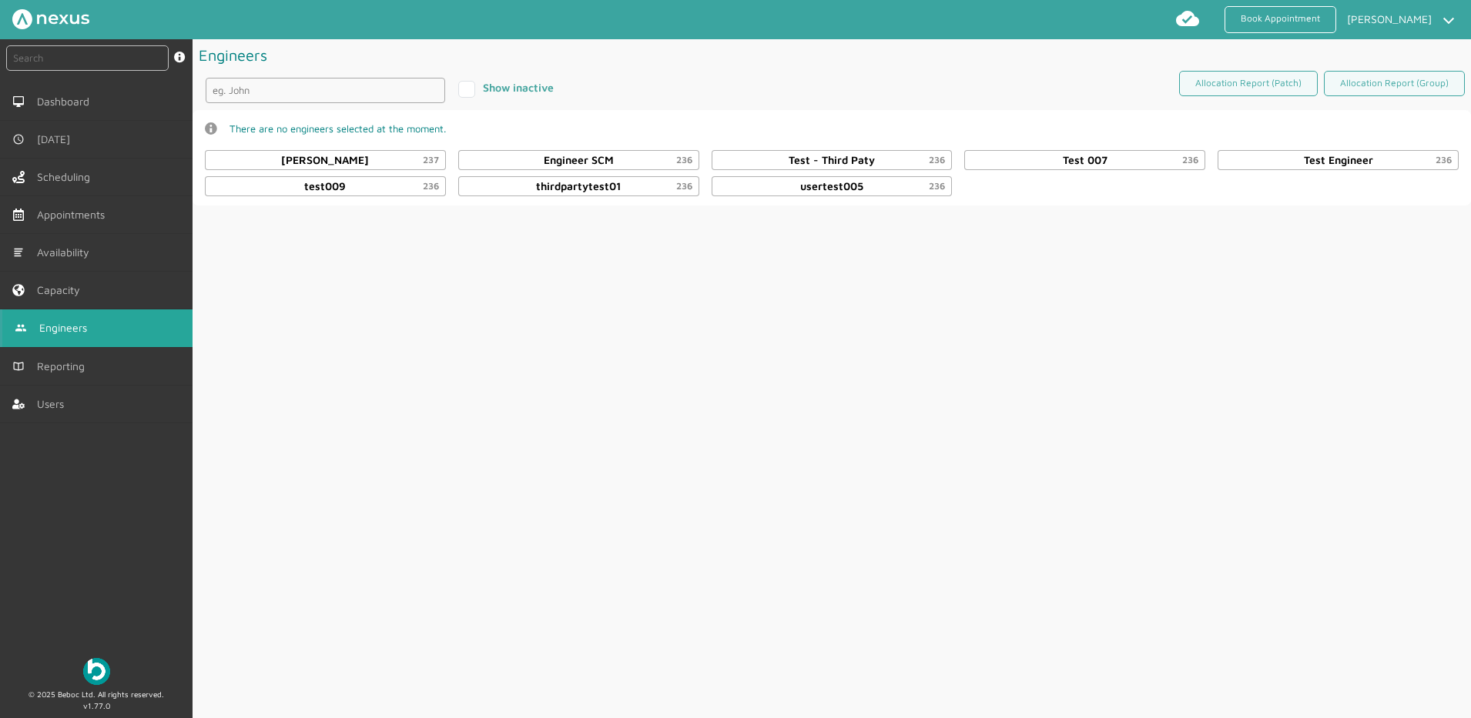
click at [28, 322] on link "Engineers" at bounding box center [96, 328] width 193 height 37
click at [343, 148] on article "[PERSON_NAME] 237" at bounding box center [325, 160] width 253 height 26
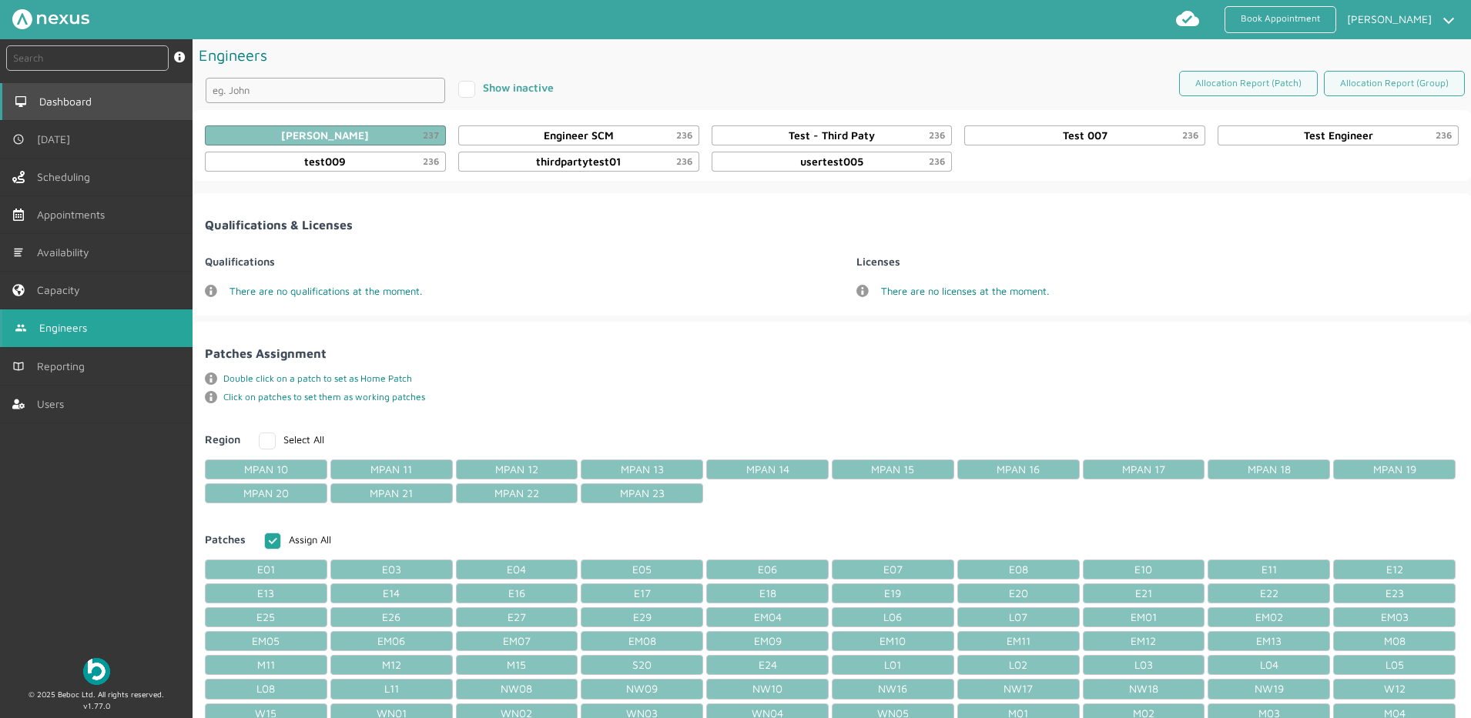
click at [95, 87] on link "Dashboard" at bounding box center [96, 101] width 193 height 37
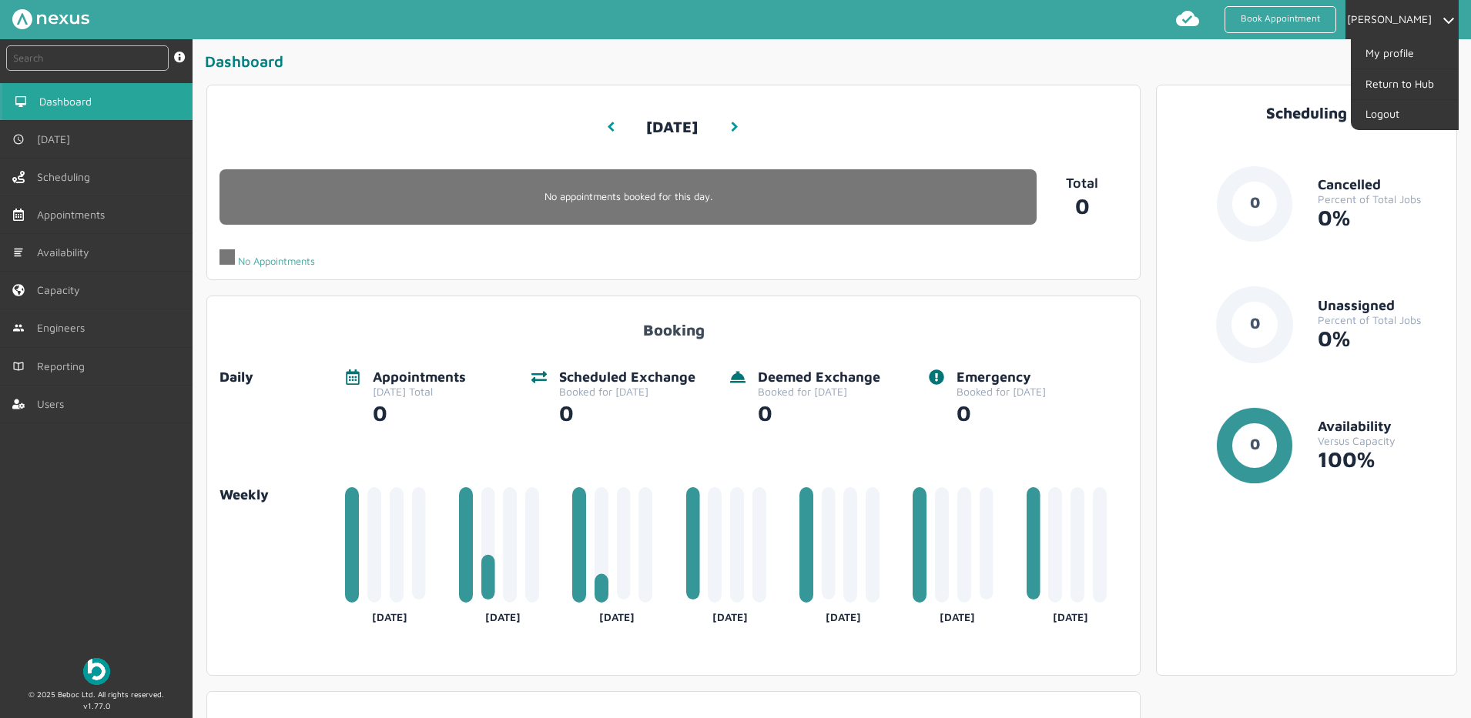
click at [1373, 32] on li "[PERSON_NAME] My profile Return to Hub Logout" at bounding box center [1401, 19] width 113 height 39
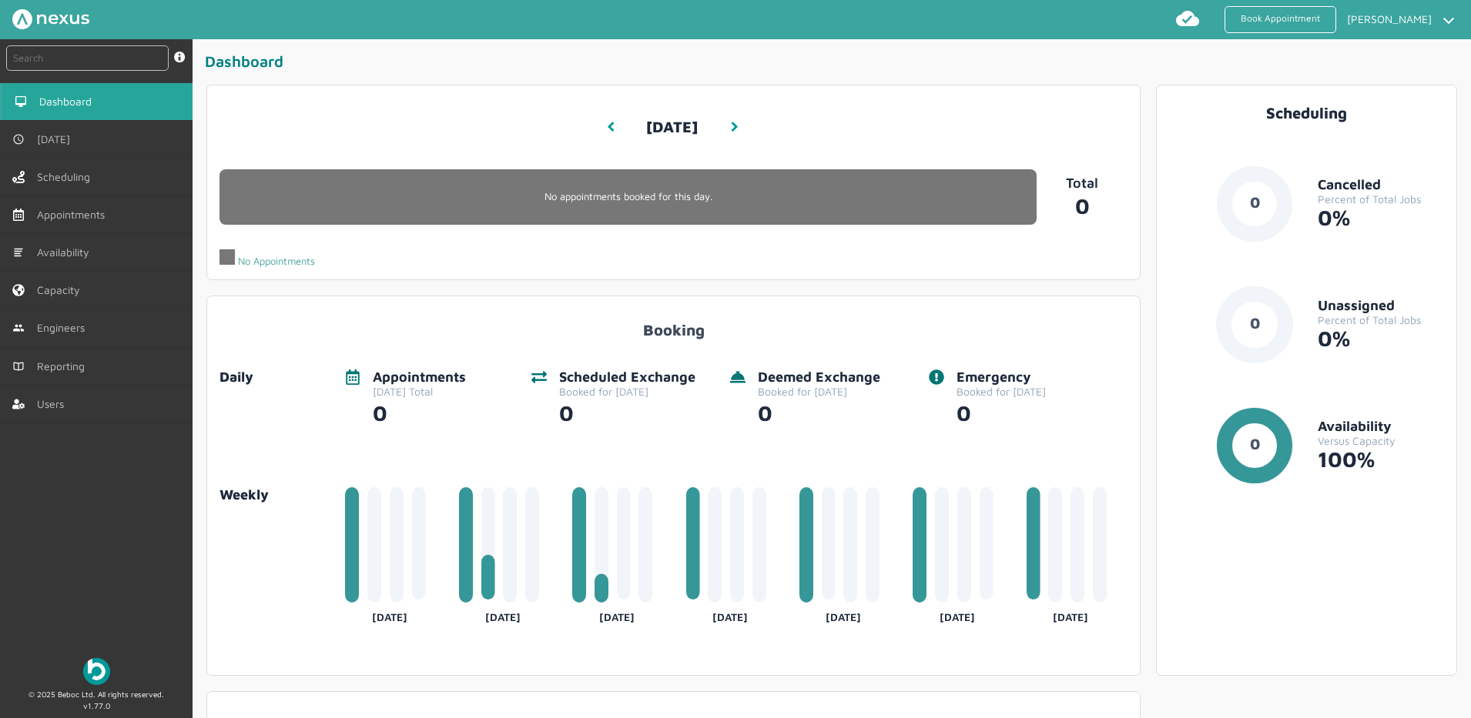
click at [1036, 164] on div "Total 0" at bounding box center [1081, 194] width 91 height 62
click at [1247, 19] on link "Book Appointment" at bounding box center [1280, 19] width 112 height 27
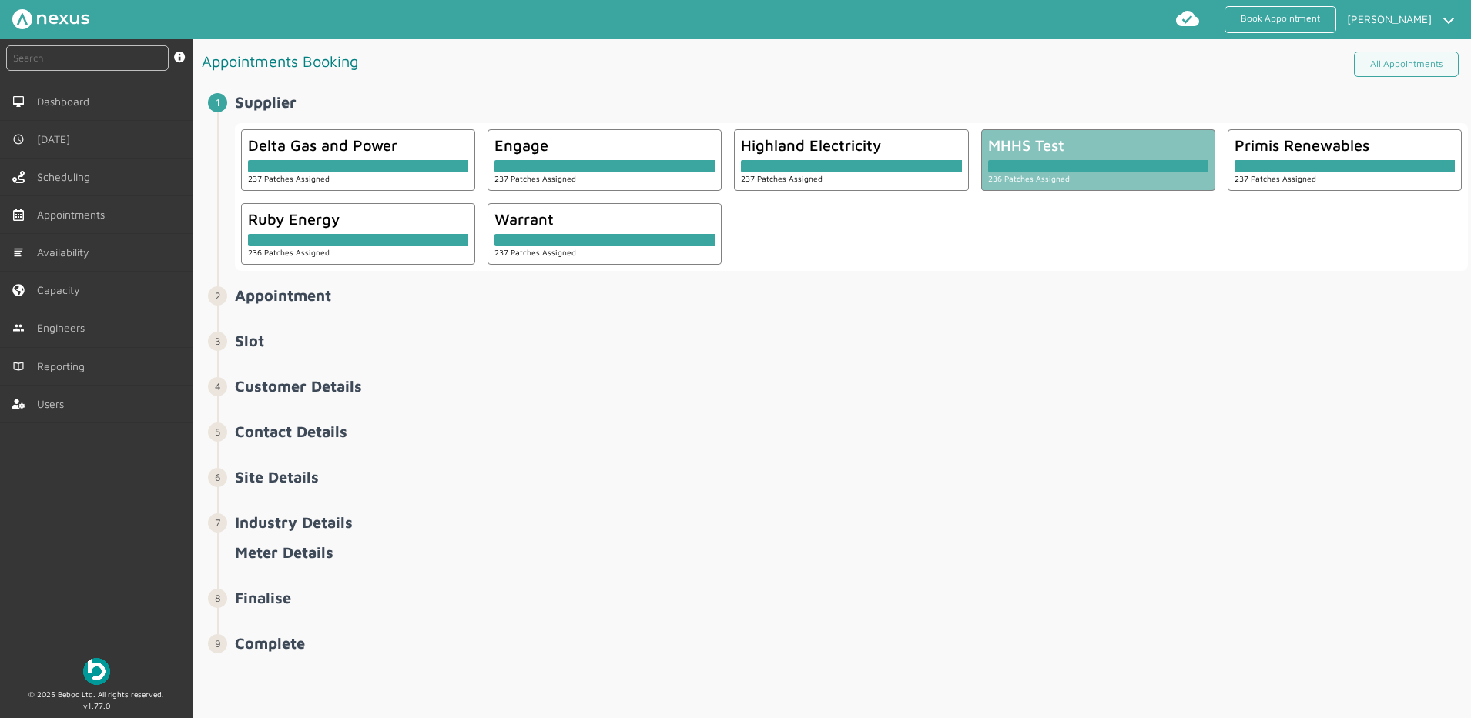
click at [1053, 163] on div at bounding box center [1098, 166] width 220 height 12
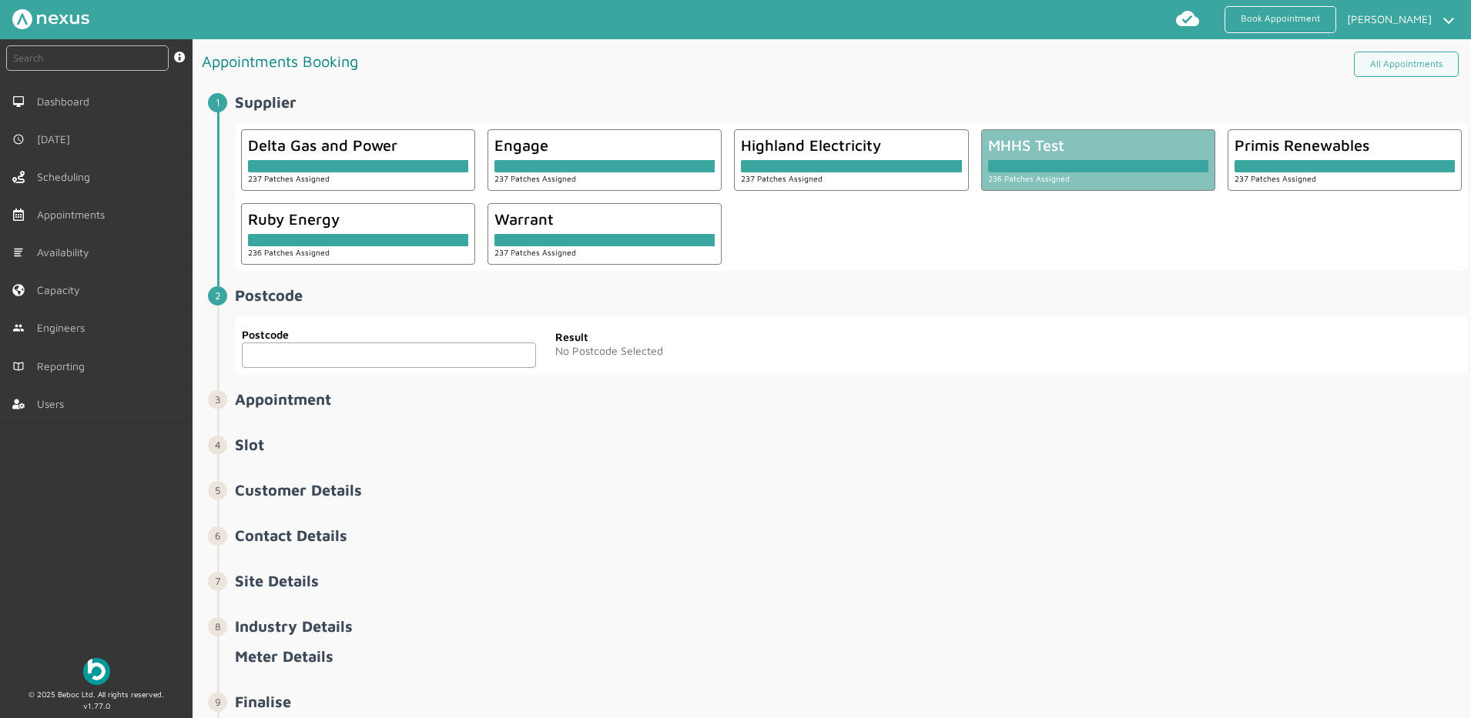
click at [374, 357] on input "text" at bounding box center [389, 355] width 294 height 25
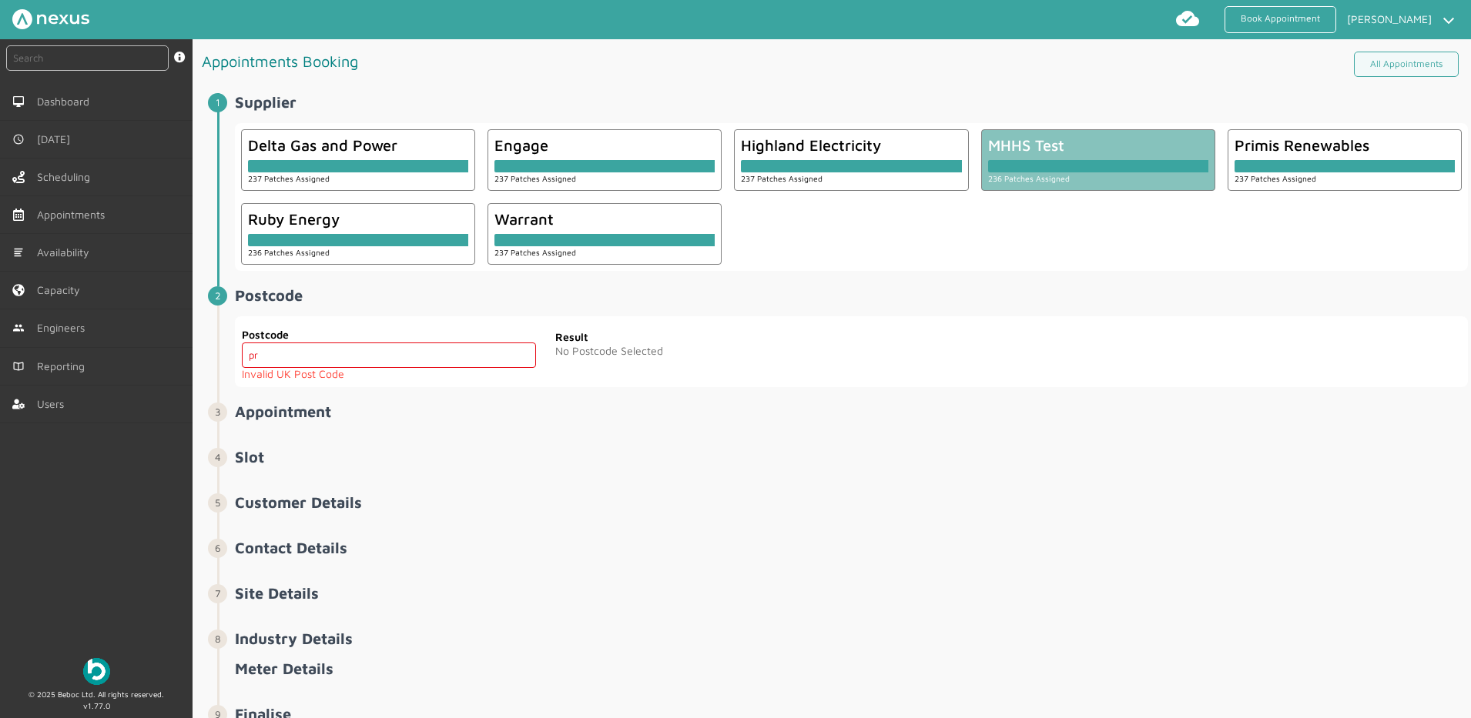
type input "p"
click at [638, 718] on html "Book Appointment [PERSON_NAME] My profile Return to Hub Logout instant search S…" at bounding box center [735, 359] width 1471 height 718
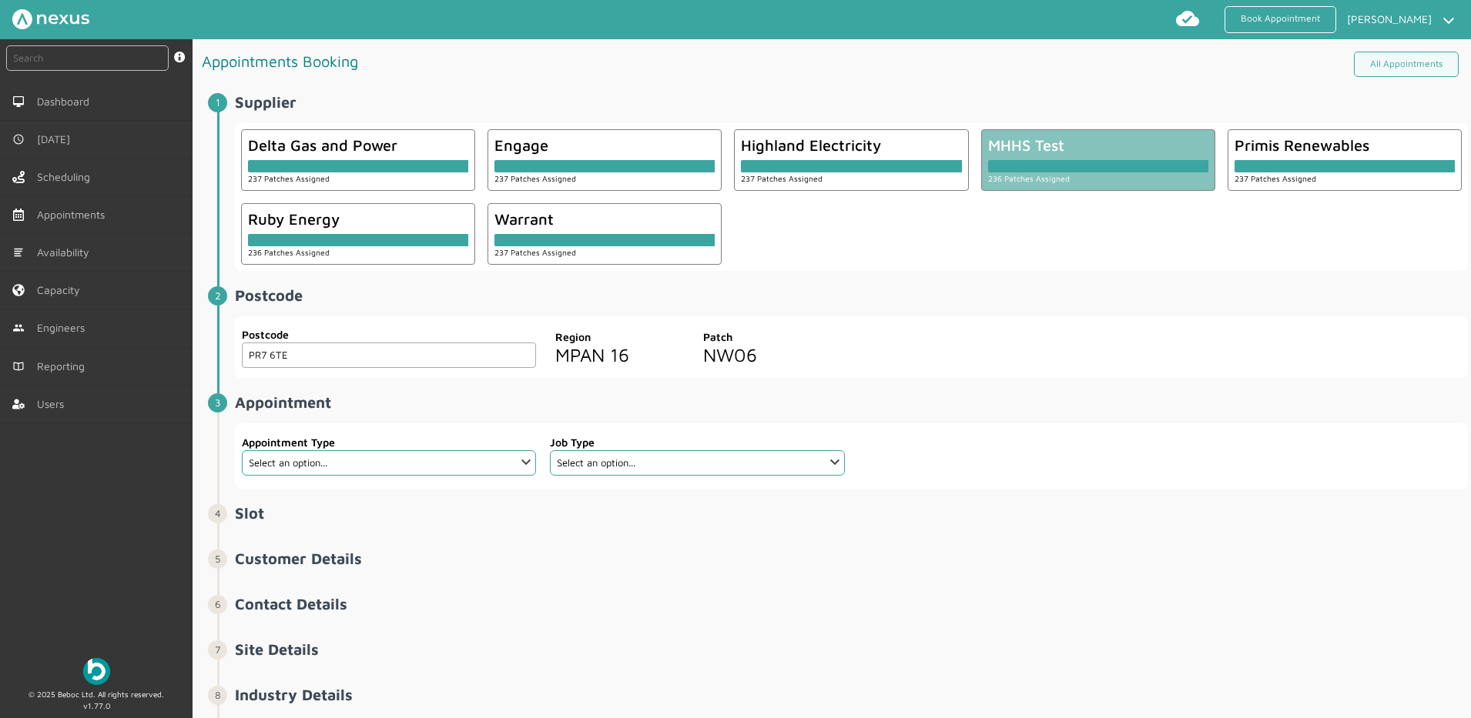
type input "PR7 6TE"
click at [513, 464] on select "Select an option... Additional Work Check Meter Electric Vehicle Emergency Exch…" at bounding box center [389, 462] width 294 height 25
select select "14: 5e6b4c2e4fc5f2587355e76f"
click at [242, 450] on select "Select an option... Additional Work Check Meter Electric Vehicle Emergency Exch…" at bounding box center [389, 462] width 294 height 25
click at [600, 472] on select "Select an option... De-energise De-energise / Energise Smart De-energise / Ener…" at bounding box center [697, 462] width 294 height 25
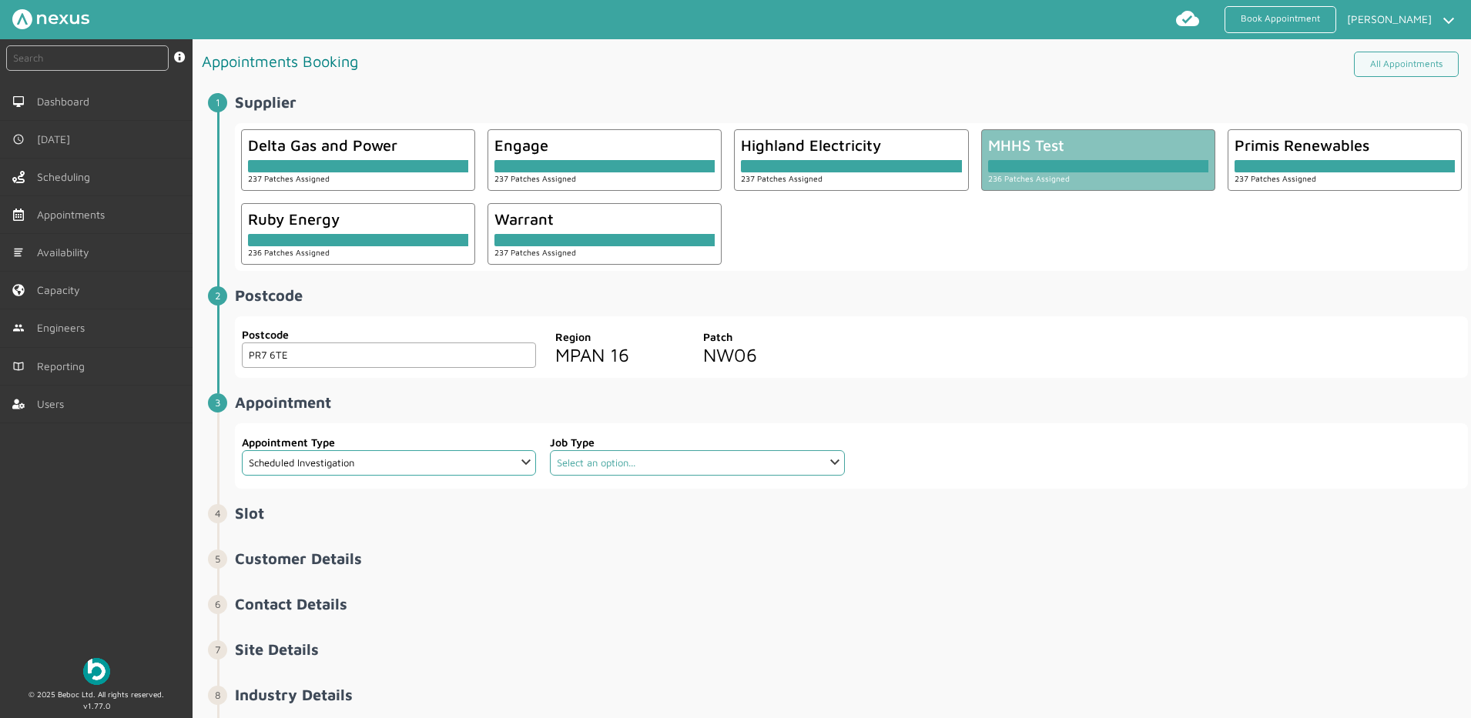
select select "6: 5e765c5c2921cf3754cdace5"
click at [550, 450] on select "Select an option... De-energise De-energise / Energise Smart De-energise / Ener…" at bounding box center [697, 462] width 294 height 25
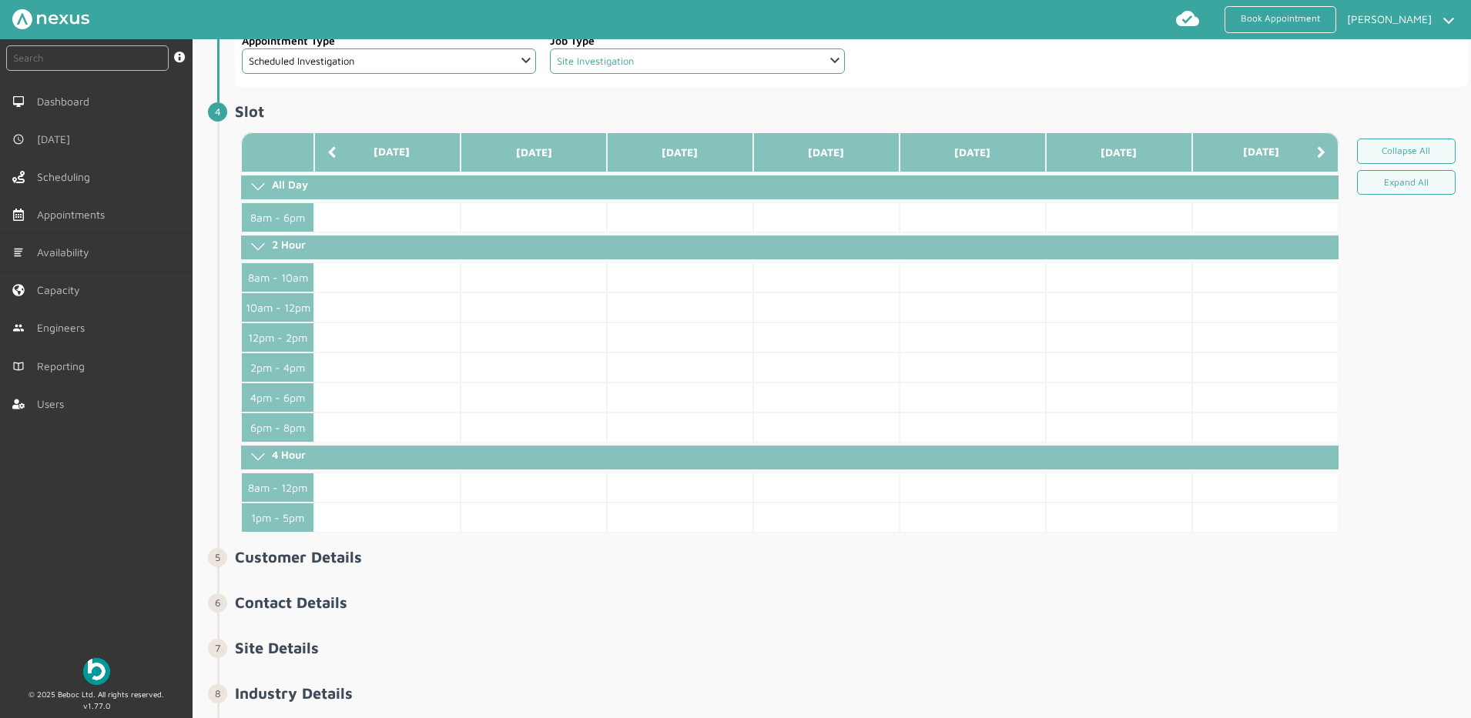
scroll to position [407, 0]
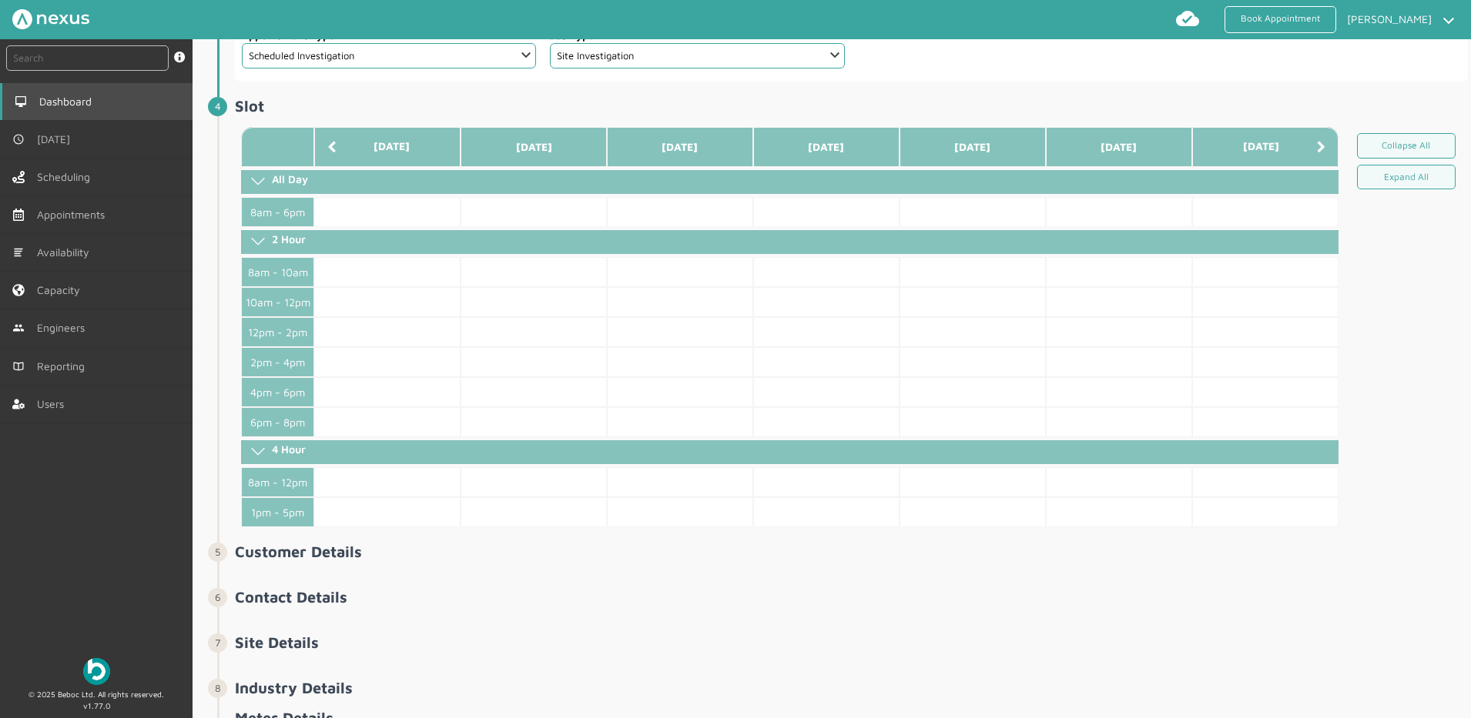
click at [77, 117] on link "Dashboard" at bounding box center [96, 101] width 193 height 37
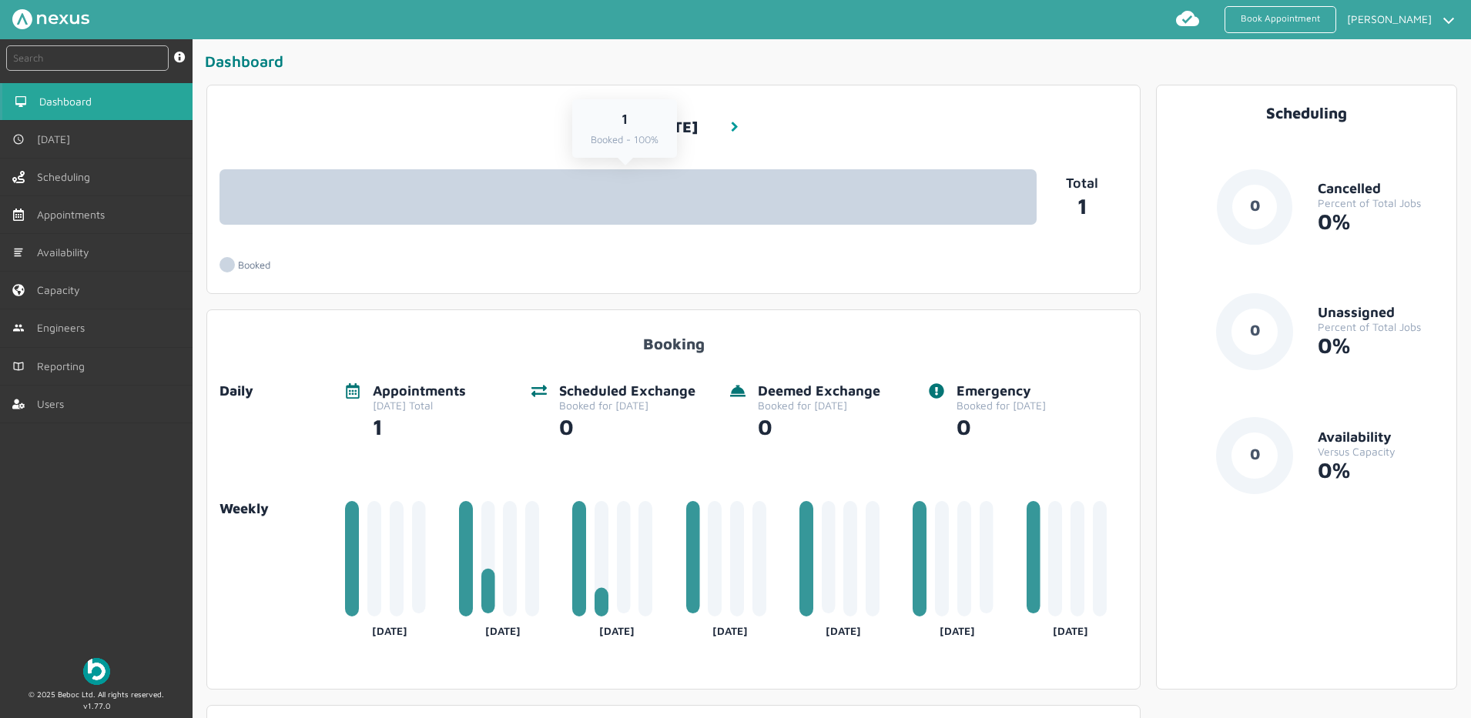
click at [541, 196] on link "1 Booked - 100%" at bounding box center [627, 196] width 817 height 55
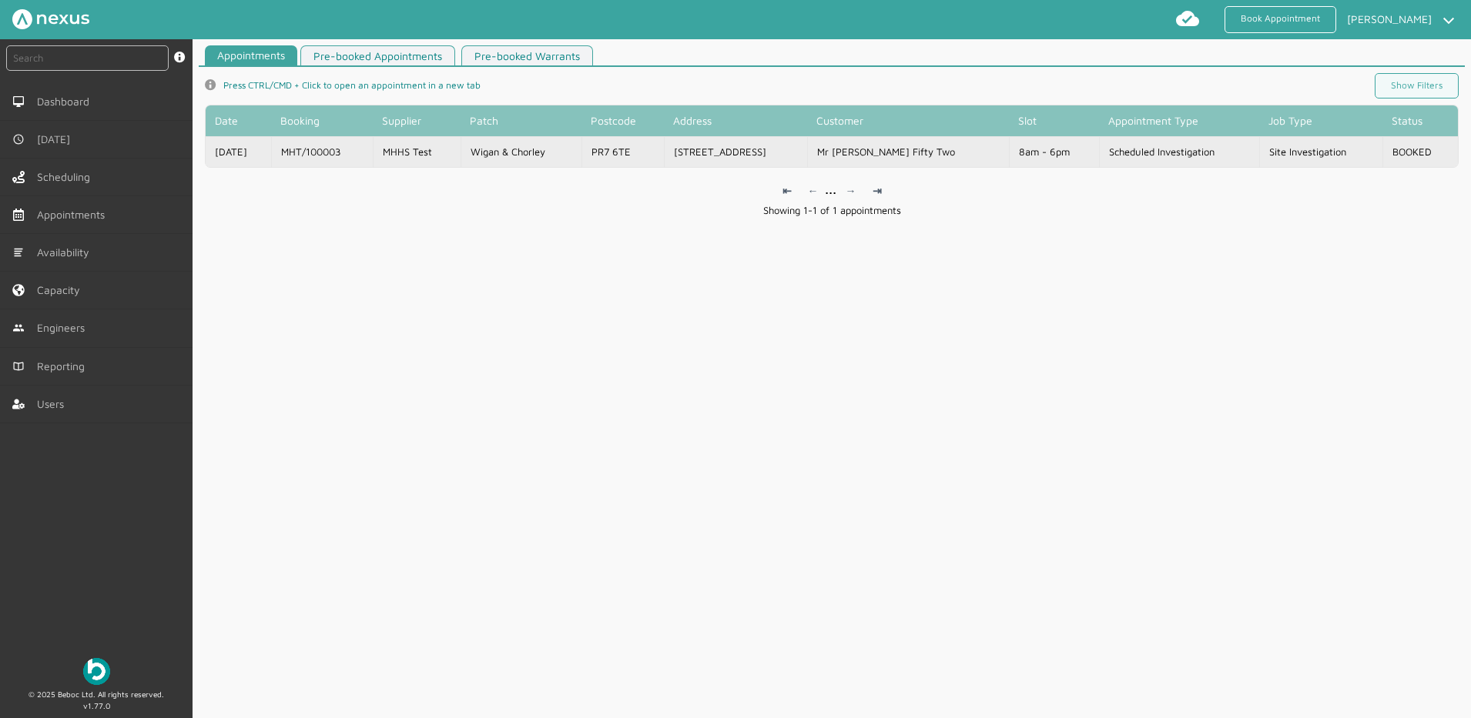
click at [501, 156] on td "Wigan & Chorley" at bounding box center [520, 151] width 121 height 31
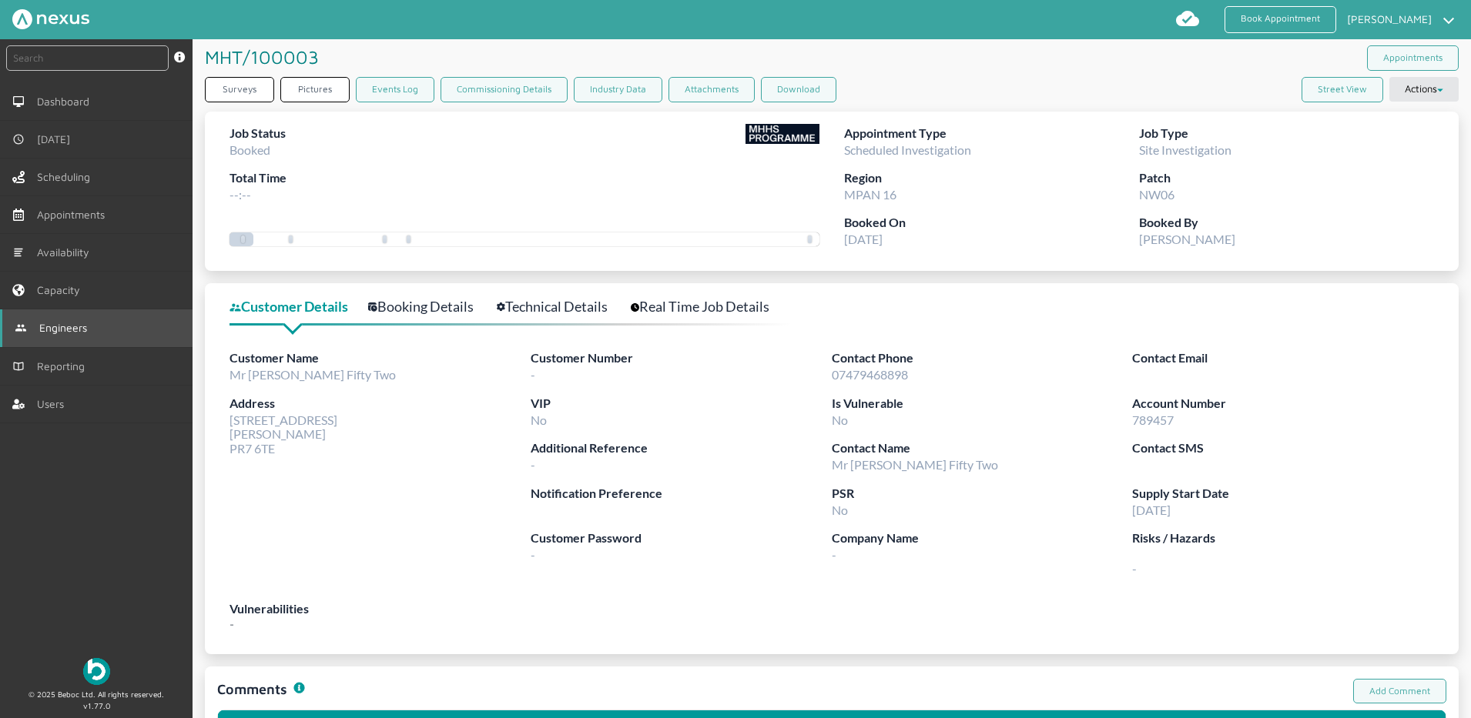
click at [51, 318] on link "Engineers" at bounding box center [96, 328] width 193 height 37
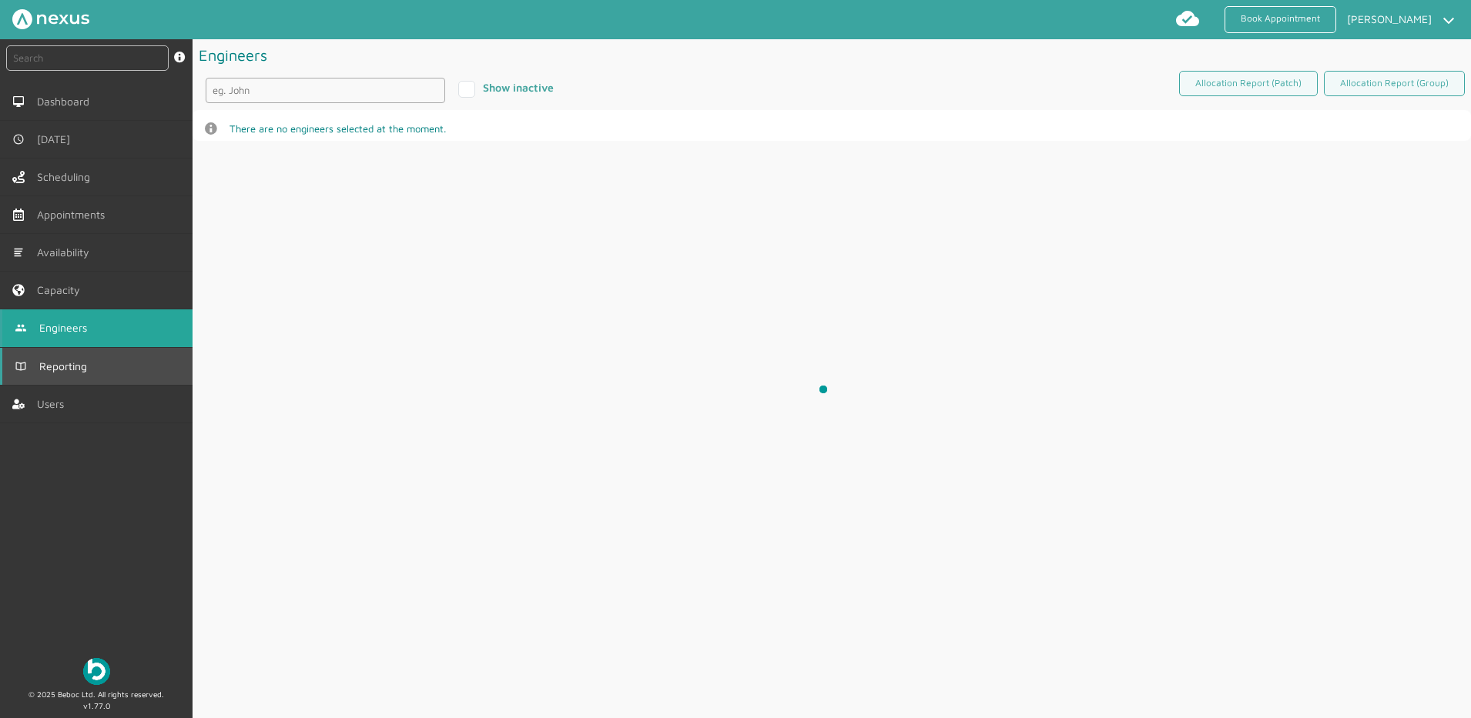
click at [59, 368] on span "Reporting" at bounding box center [66, 366] width 54 height 12
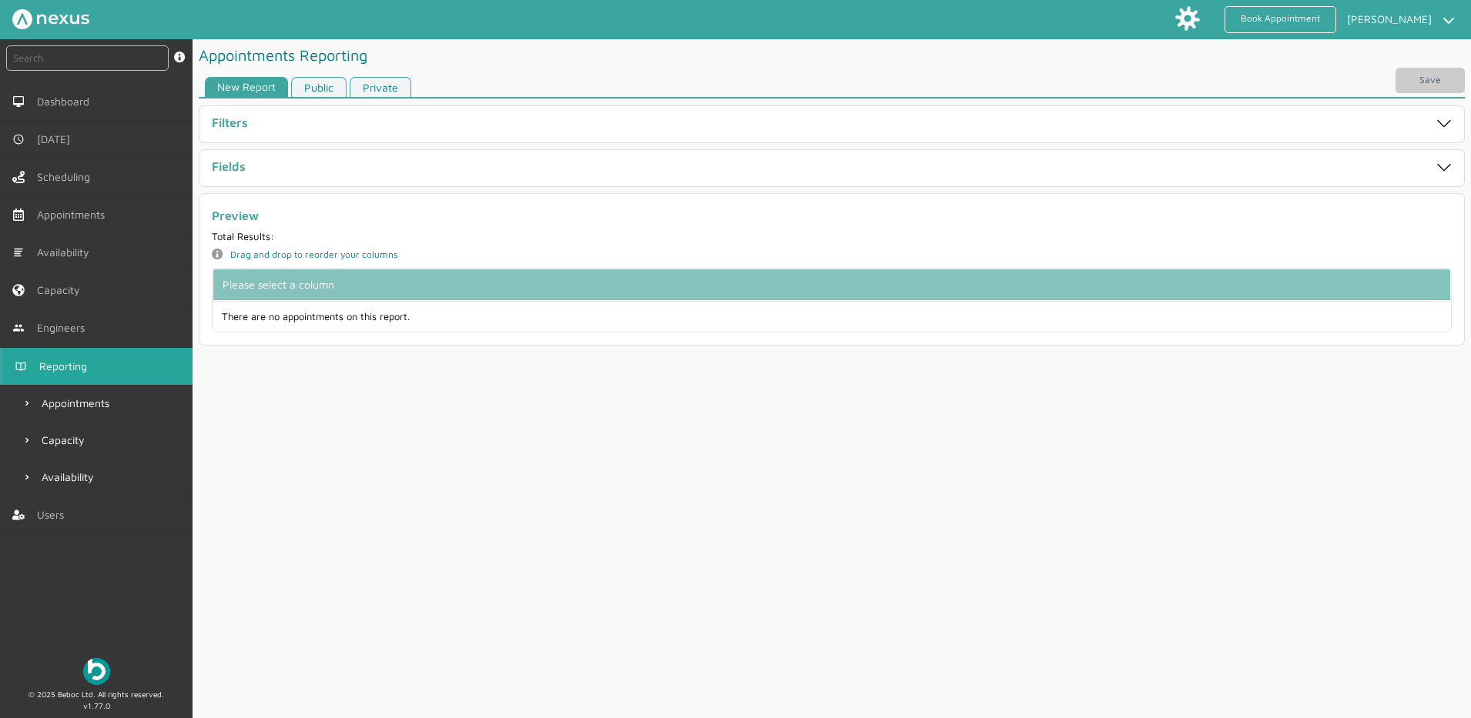
click at [392, 166] on div "Fields" at bounding box center [770, 168] width 1116 height 18
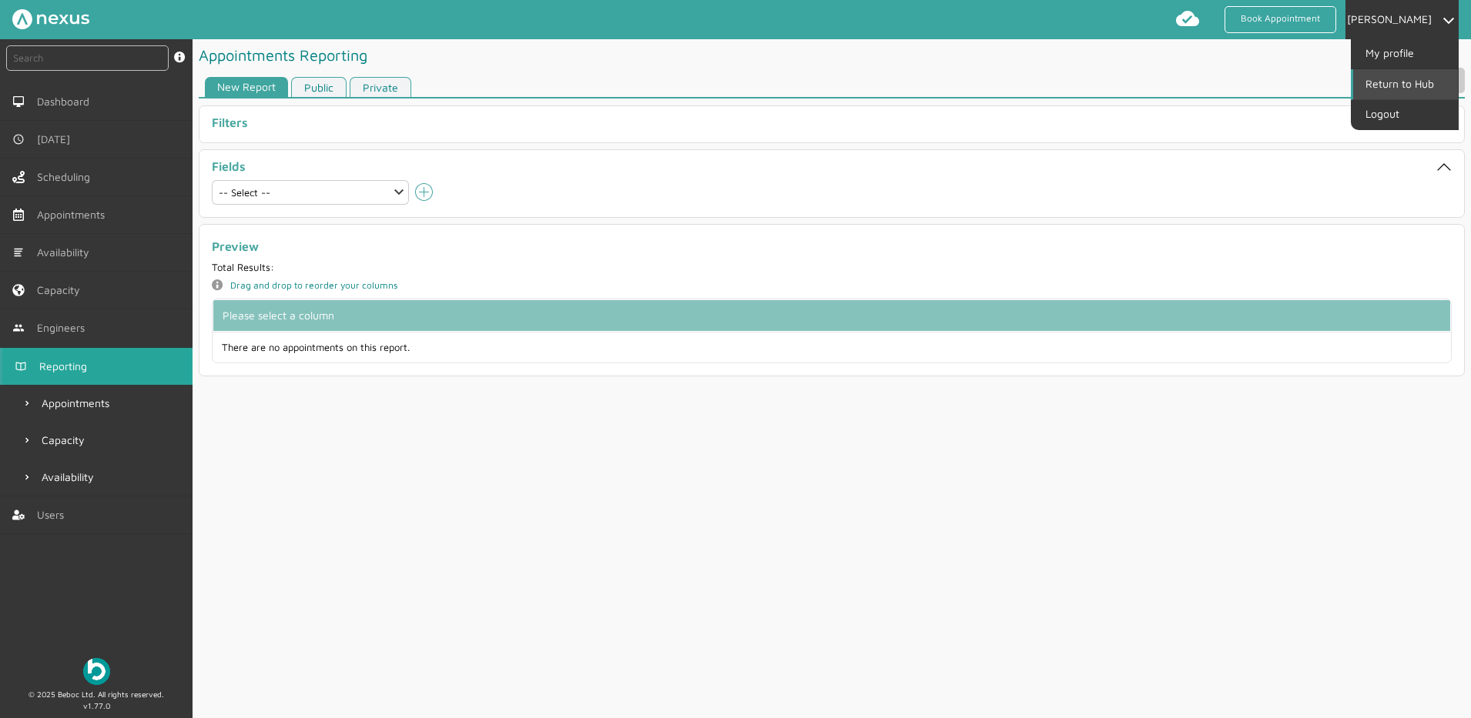
click at [1378, 85] on link "Return to Hub" at bounding box center [1405, 83] width 105 height 29
